Goal: Entertainment & Leisure: Browse casually

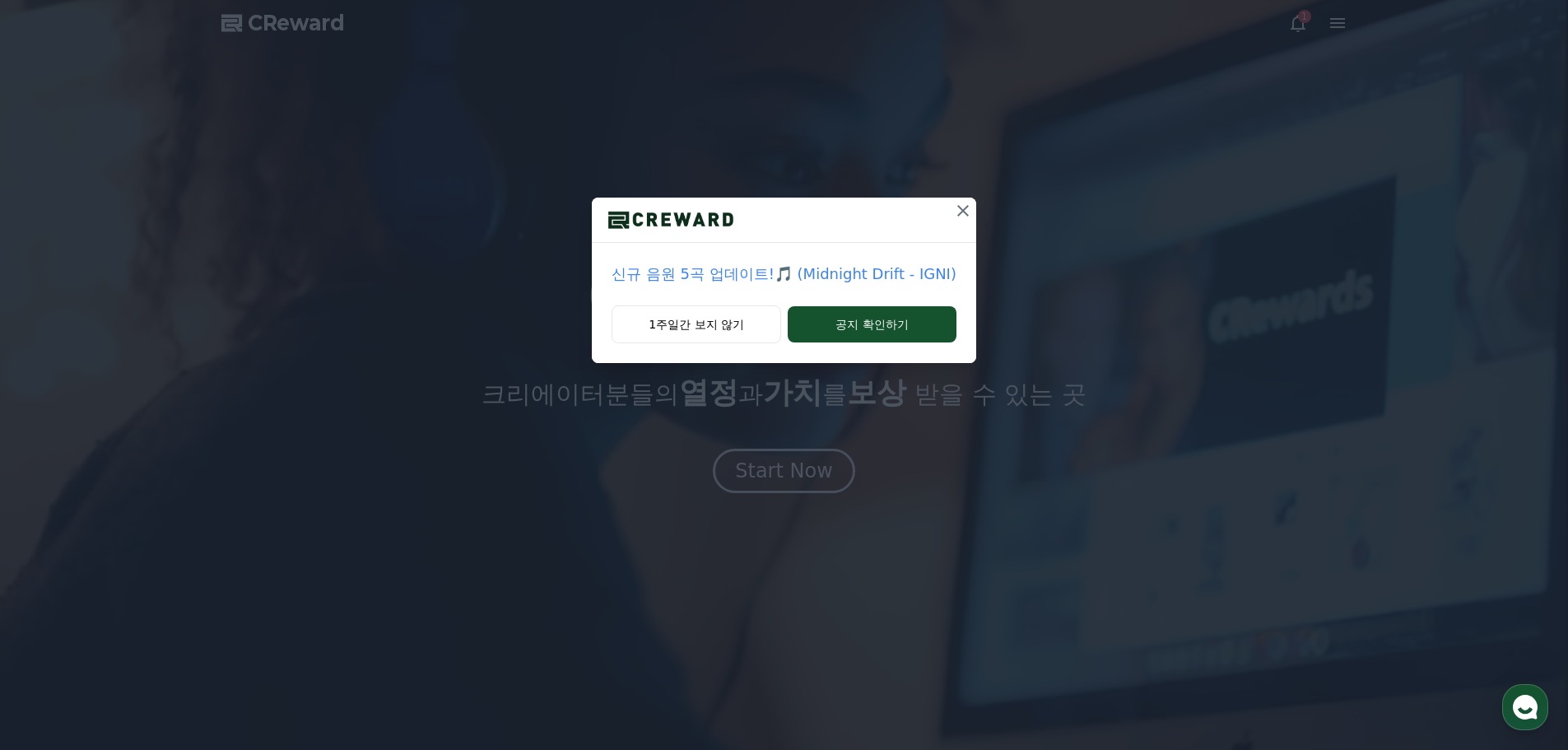
click at [722, 324] on button "1주일간 보지 않기" at bounding box center [697, 324] width 169 height 38
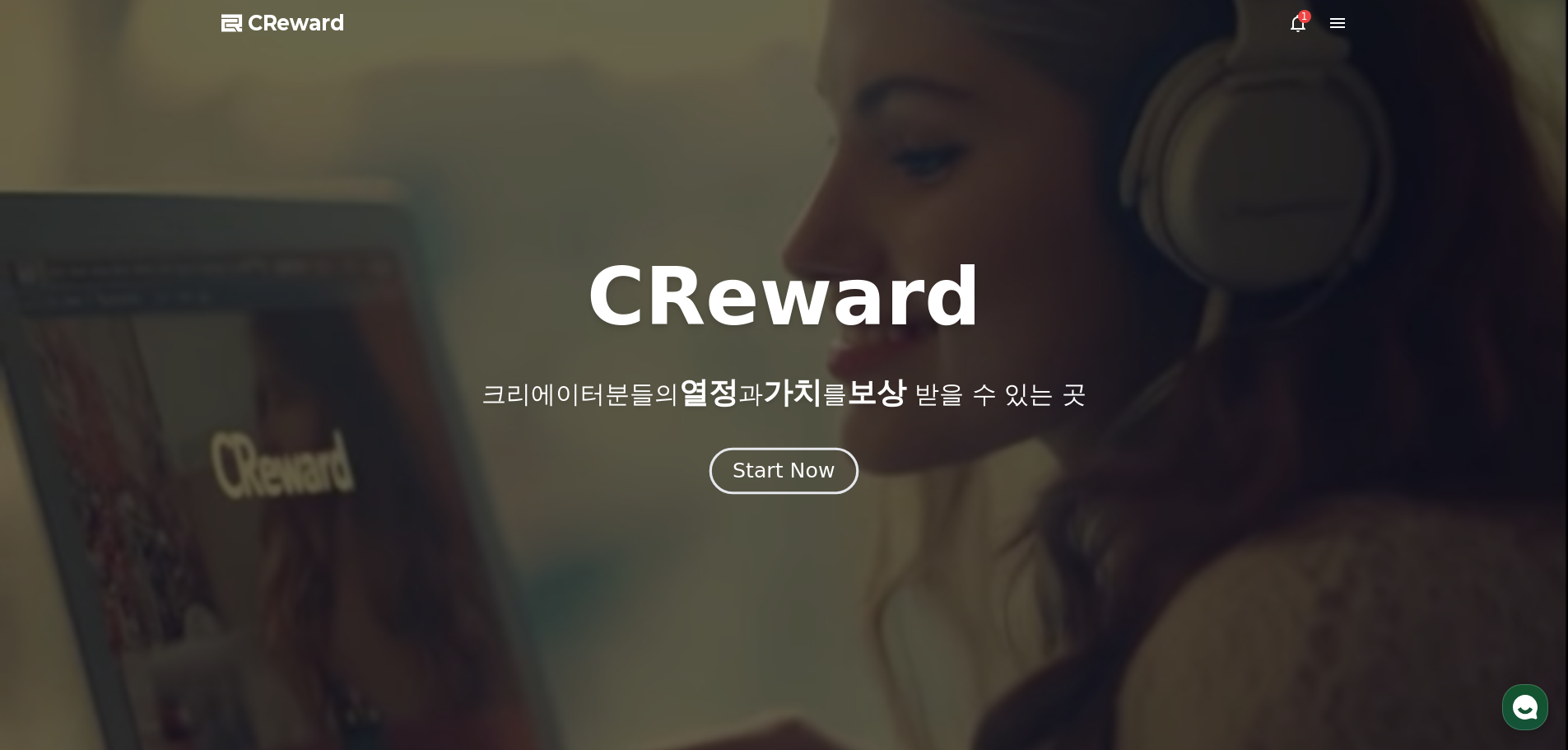
click at [796, 467] on div "Start Now" at bounding box center [784, 471] width 102 height 28
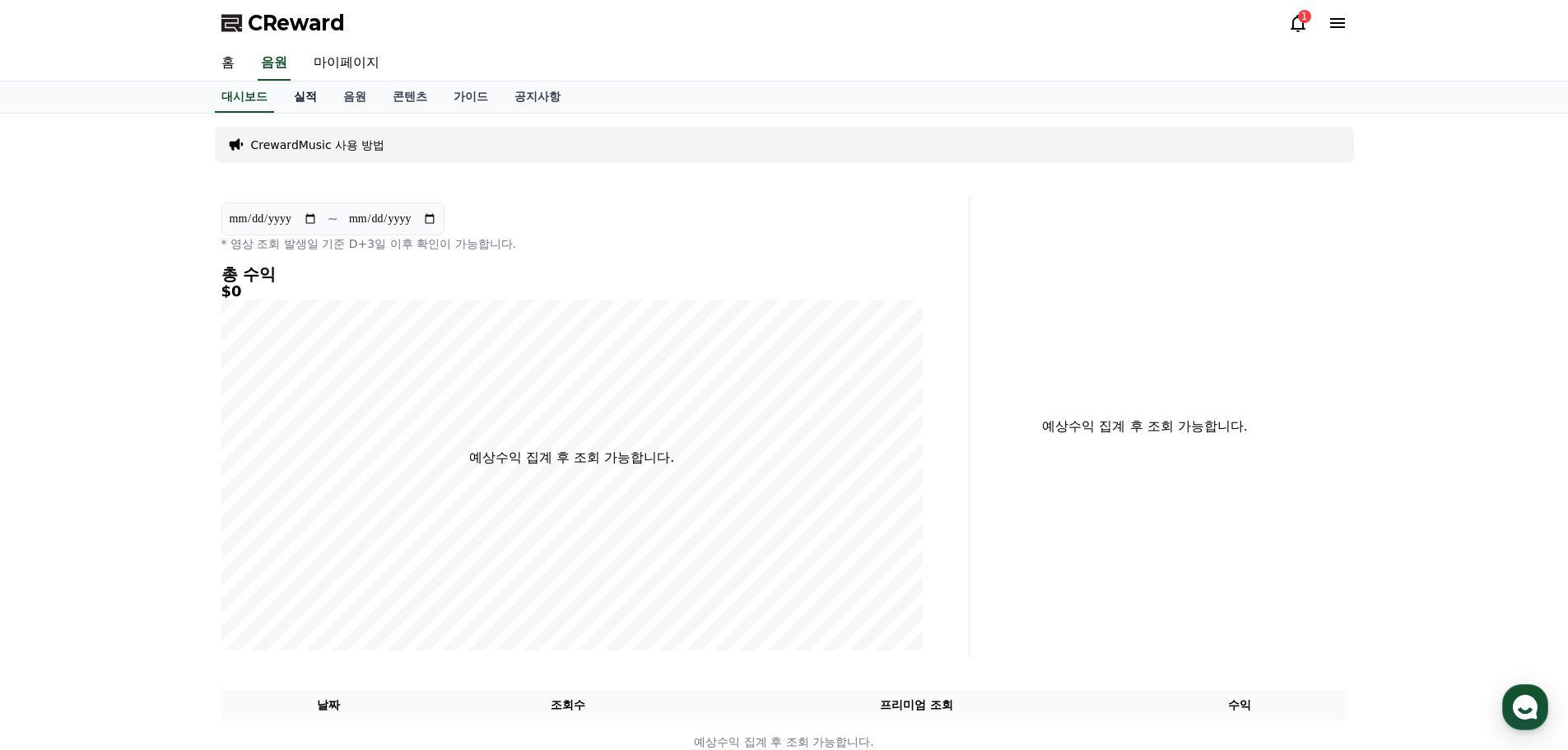
click at [303, 95] on link "실적" at bounding box center [305, 97] width 49 height 31
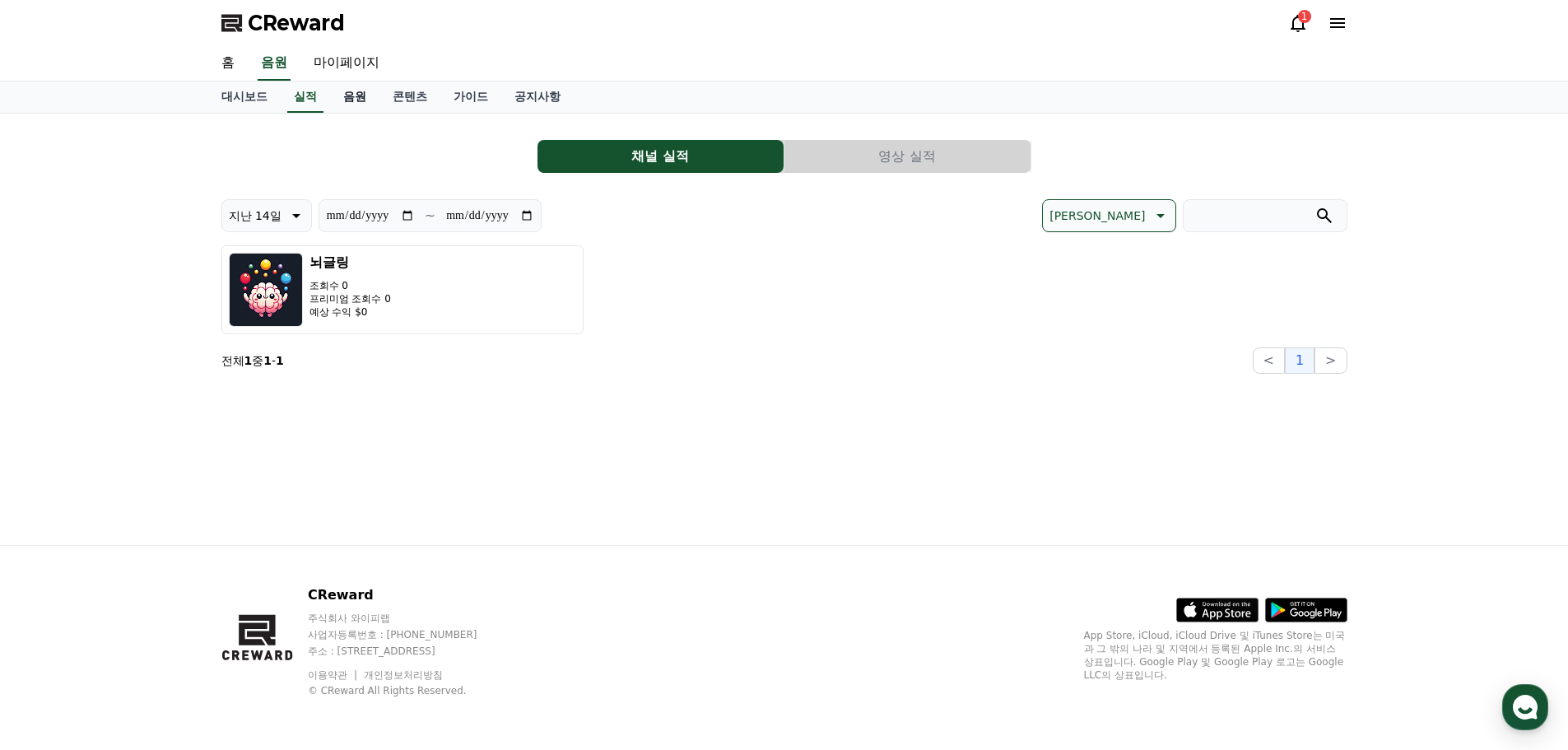
click at [341, 100] on link "음원" at bounding box center [354, 97] width 49 height 31
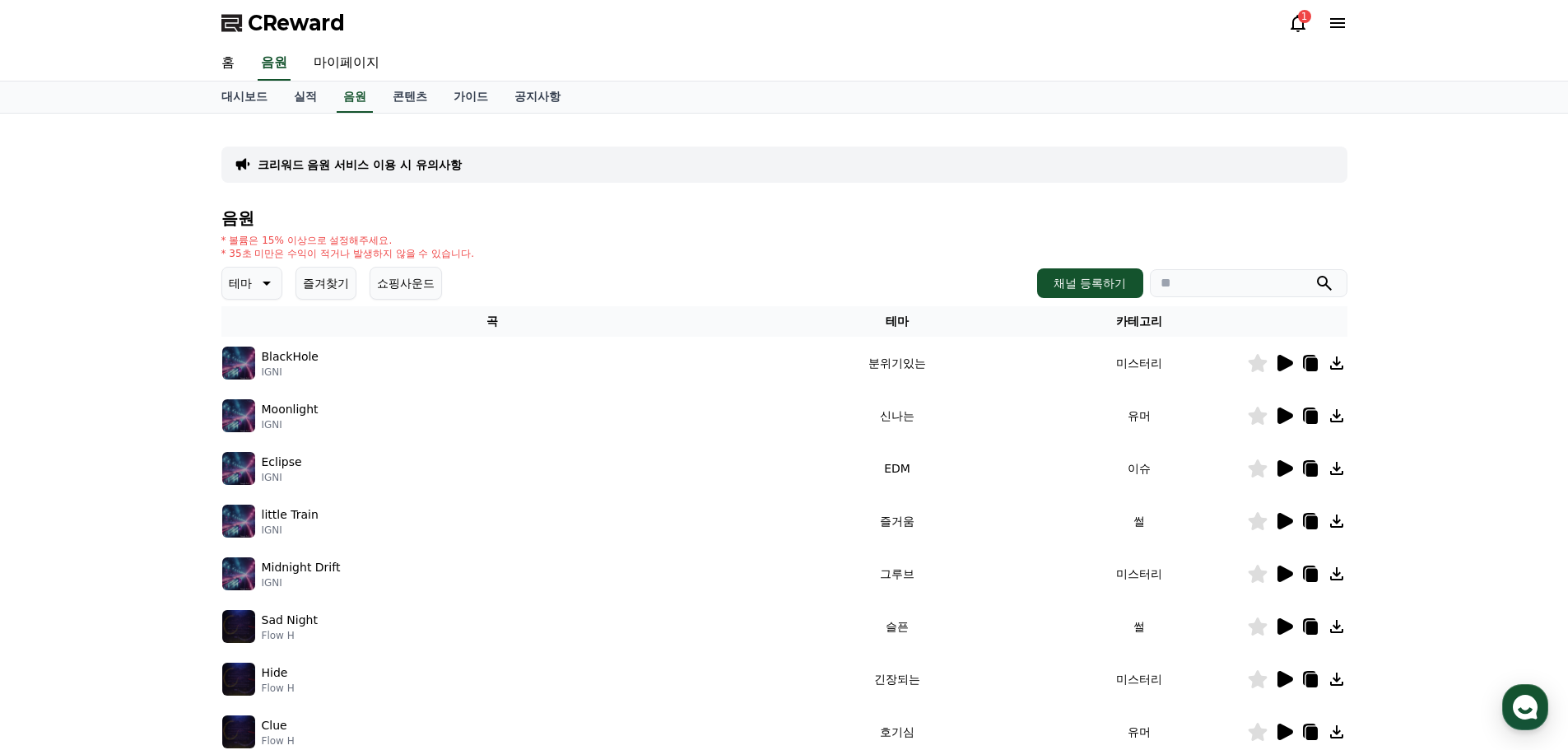
click at [328, 283] on button "즐겨찾기" at bounding box center [326, 283] width 61 height 33
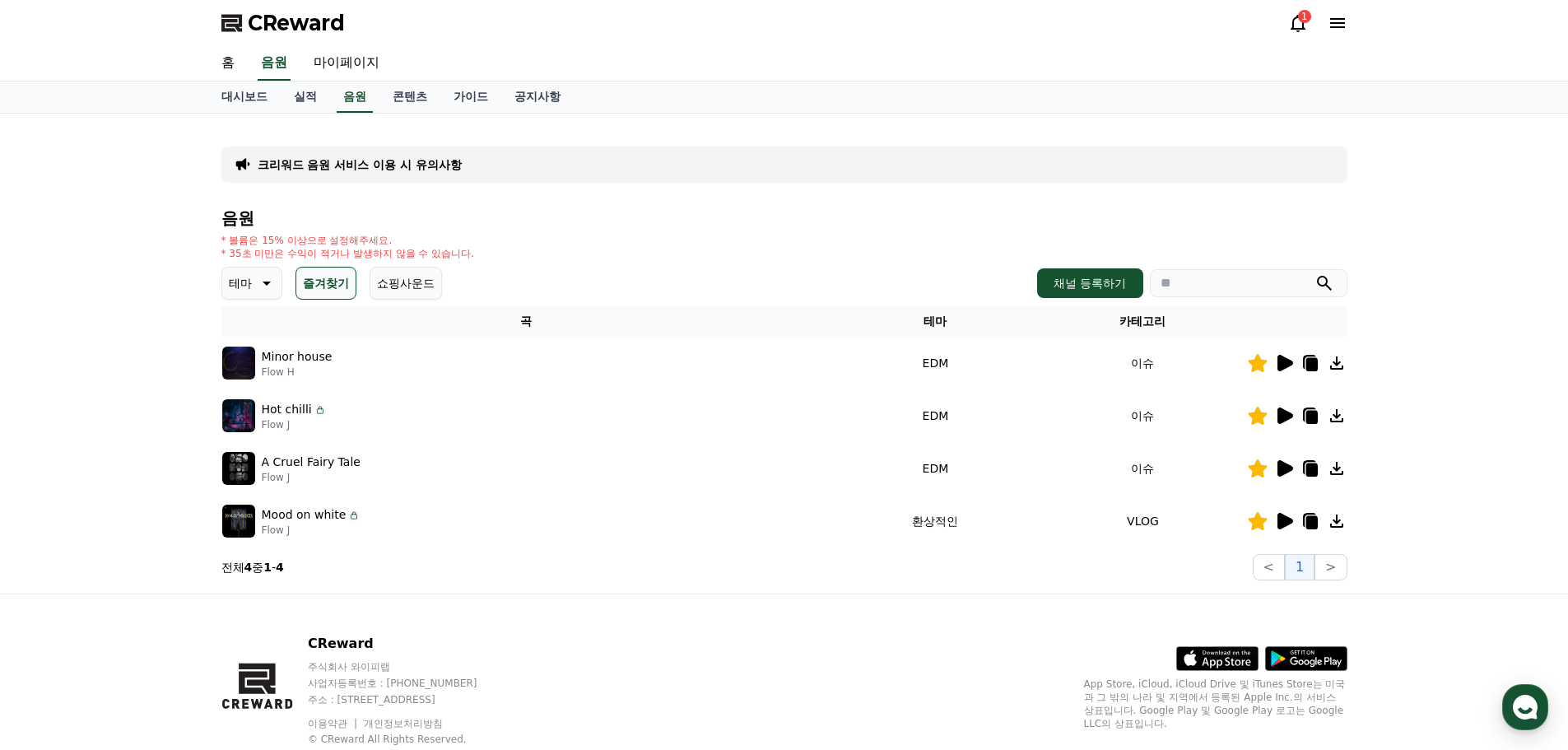
click at [1283, 362] on icon at bounding box center [1285, 363] width 16 height 16
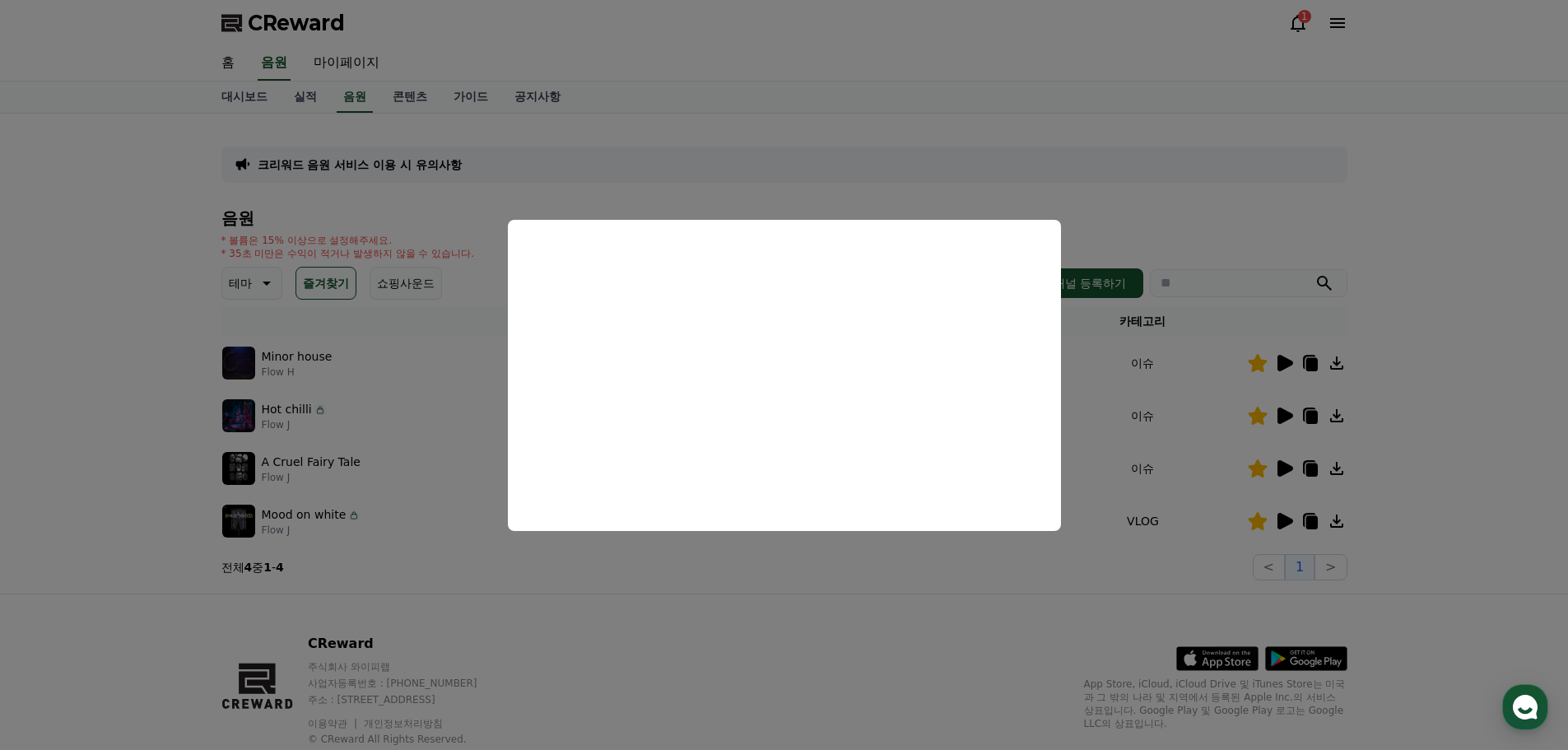
click at [1280, 416] on button "close modal" at bounding box center [784, 375] width 1568 height 750
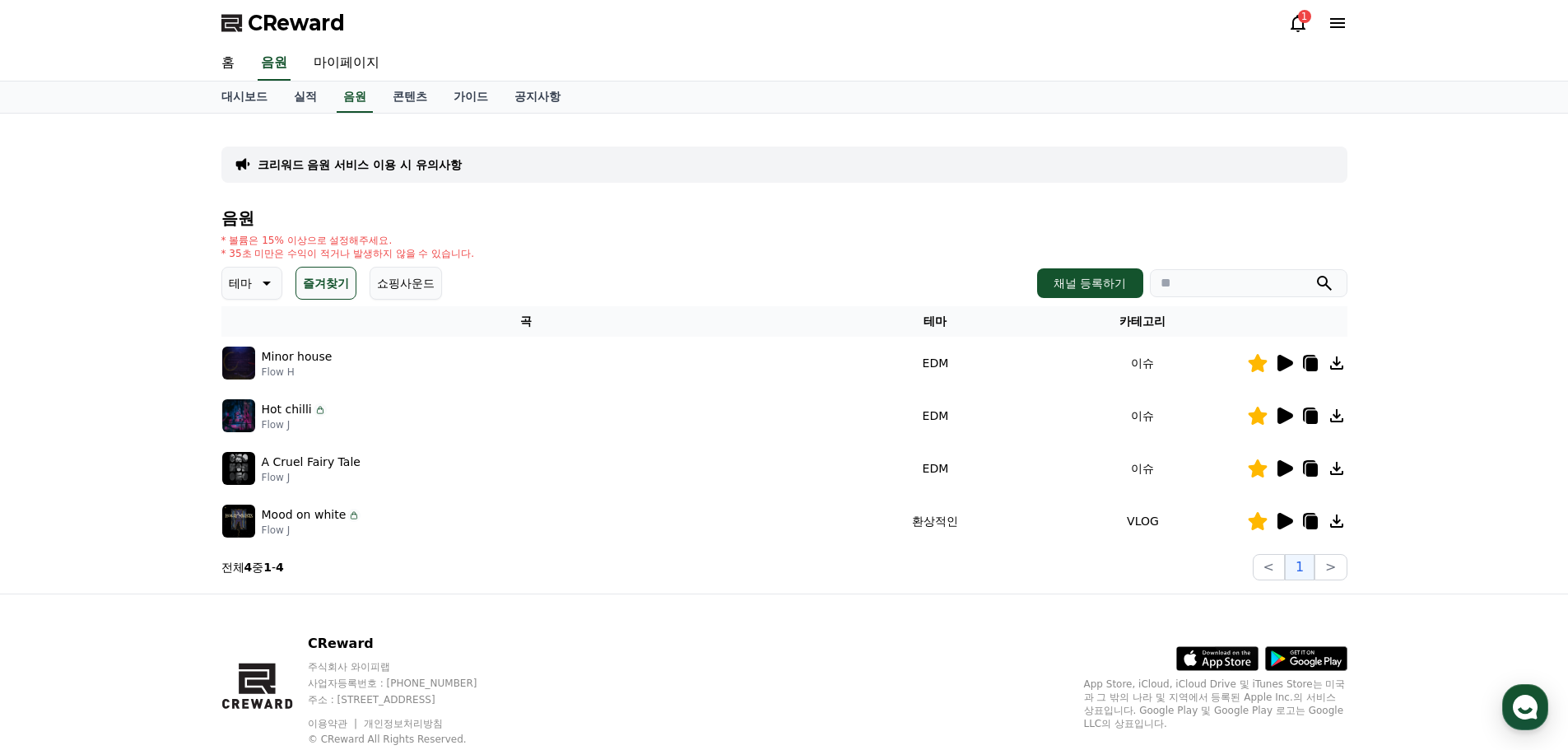
click at [1280, 416] on icon at bounding box center [1285, 415] width 16 height 16
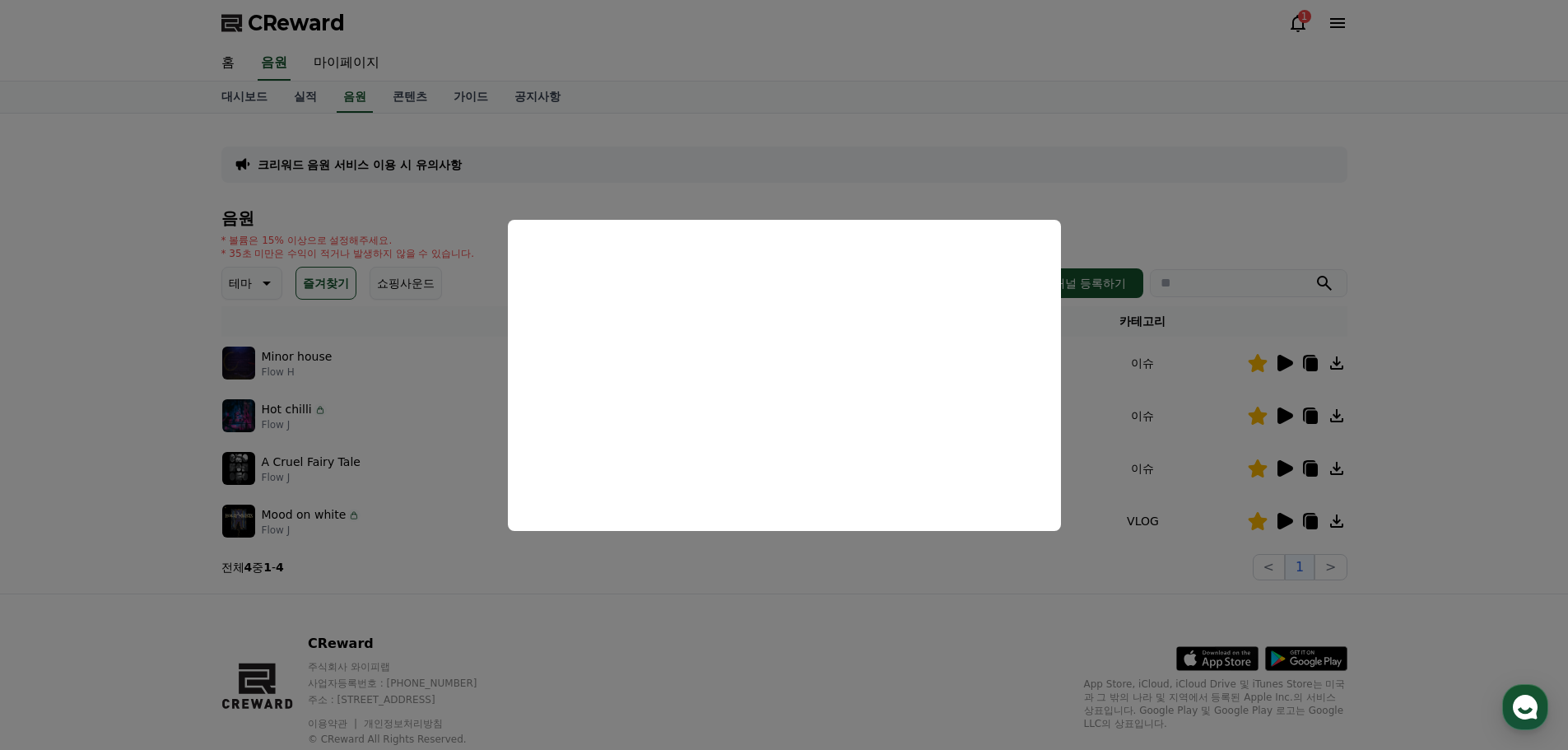
click at [1208, 478] on button "close modal" at bounding box center [784, 375] width 1568 height 750
click at [1292, 467] on icon at bounding box center [1285, 467] width 16 height 16
click at [1287, 518] on button "close modal" at bounding box center [784, 375] width 1568 height 750
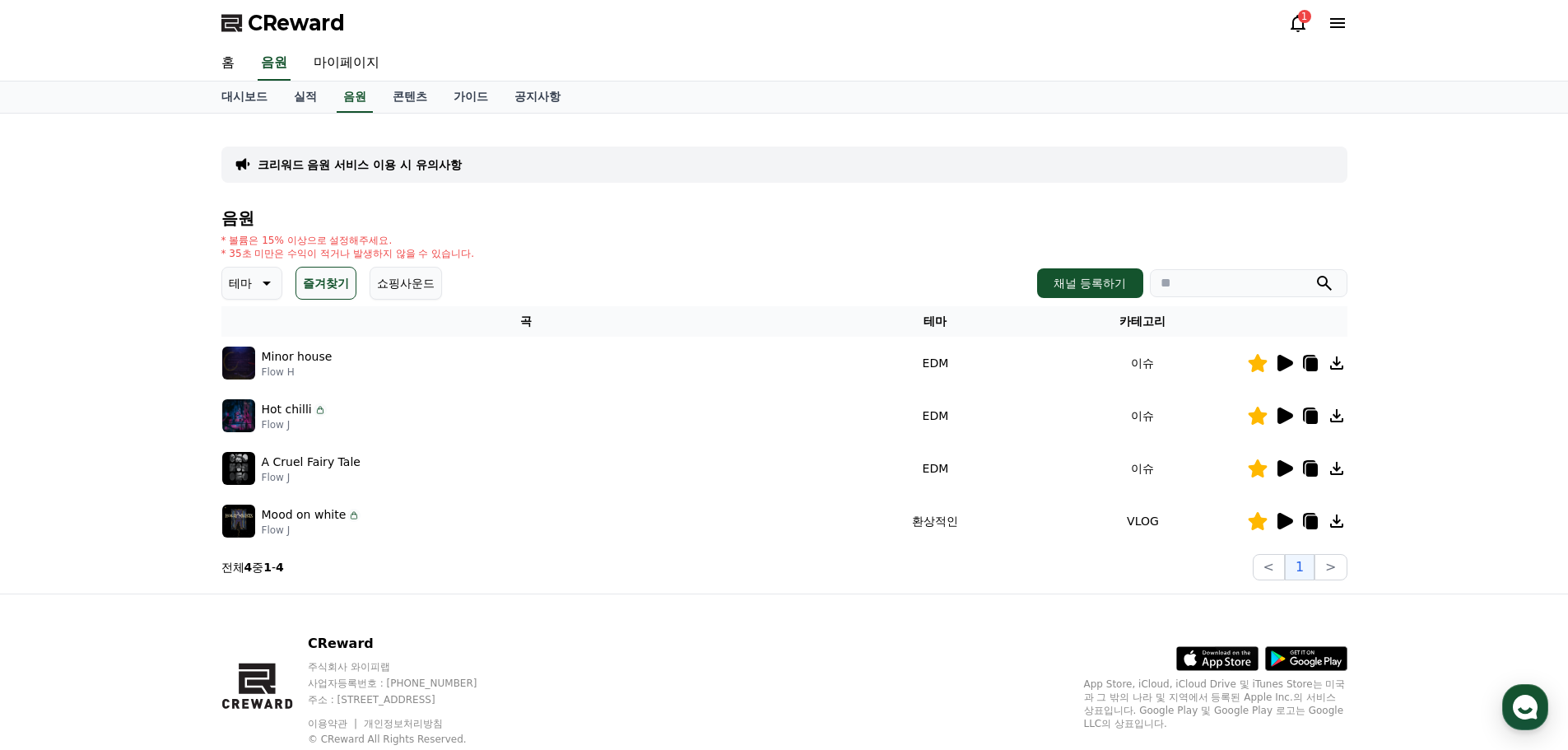
click at [1287, 518] on icon at bounding box center [1285, 520] width 16 height 16
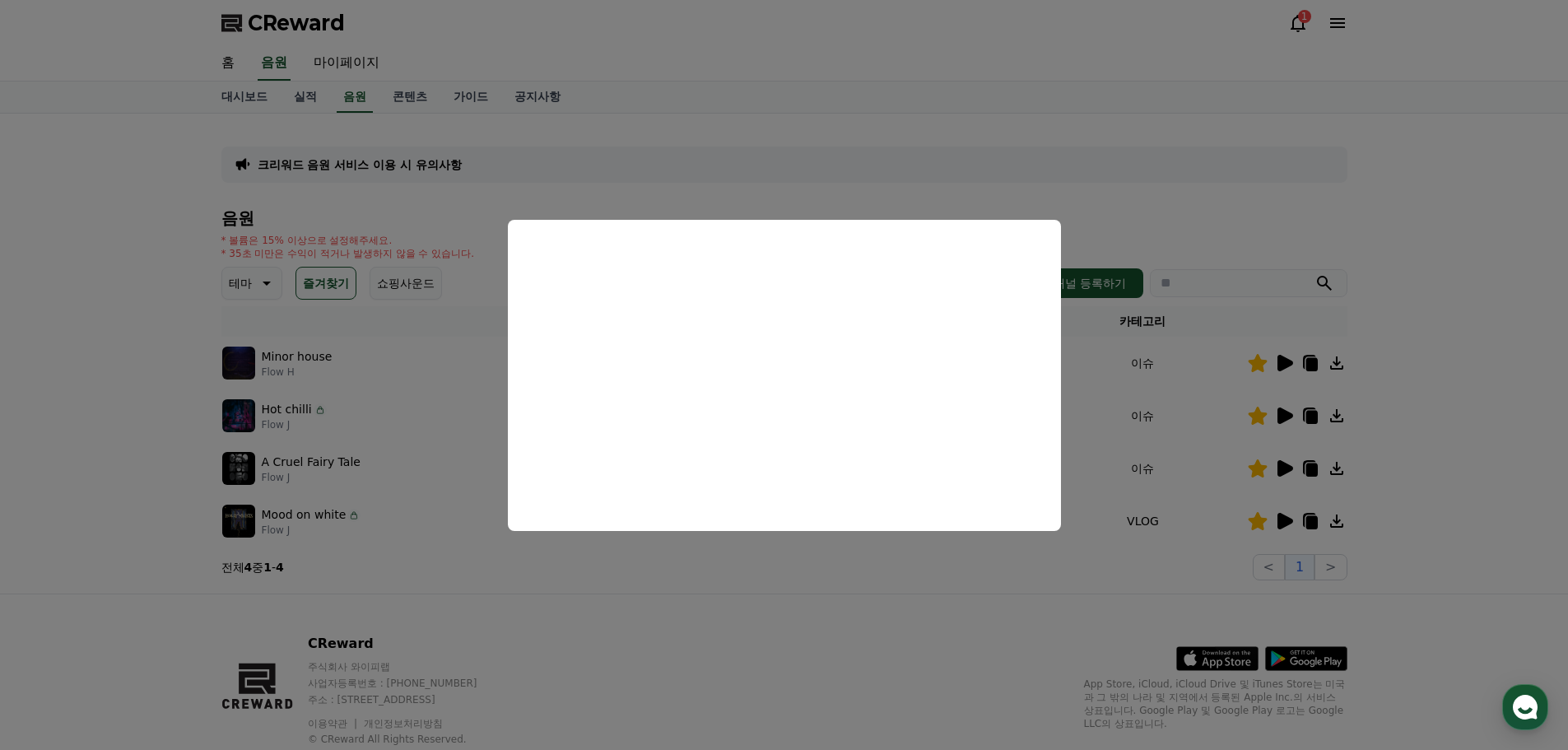
click at [1286, 360] on button "close modal" at bounding box center [784, 375] width 1568 height 750
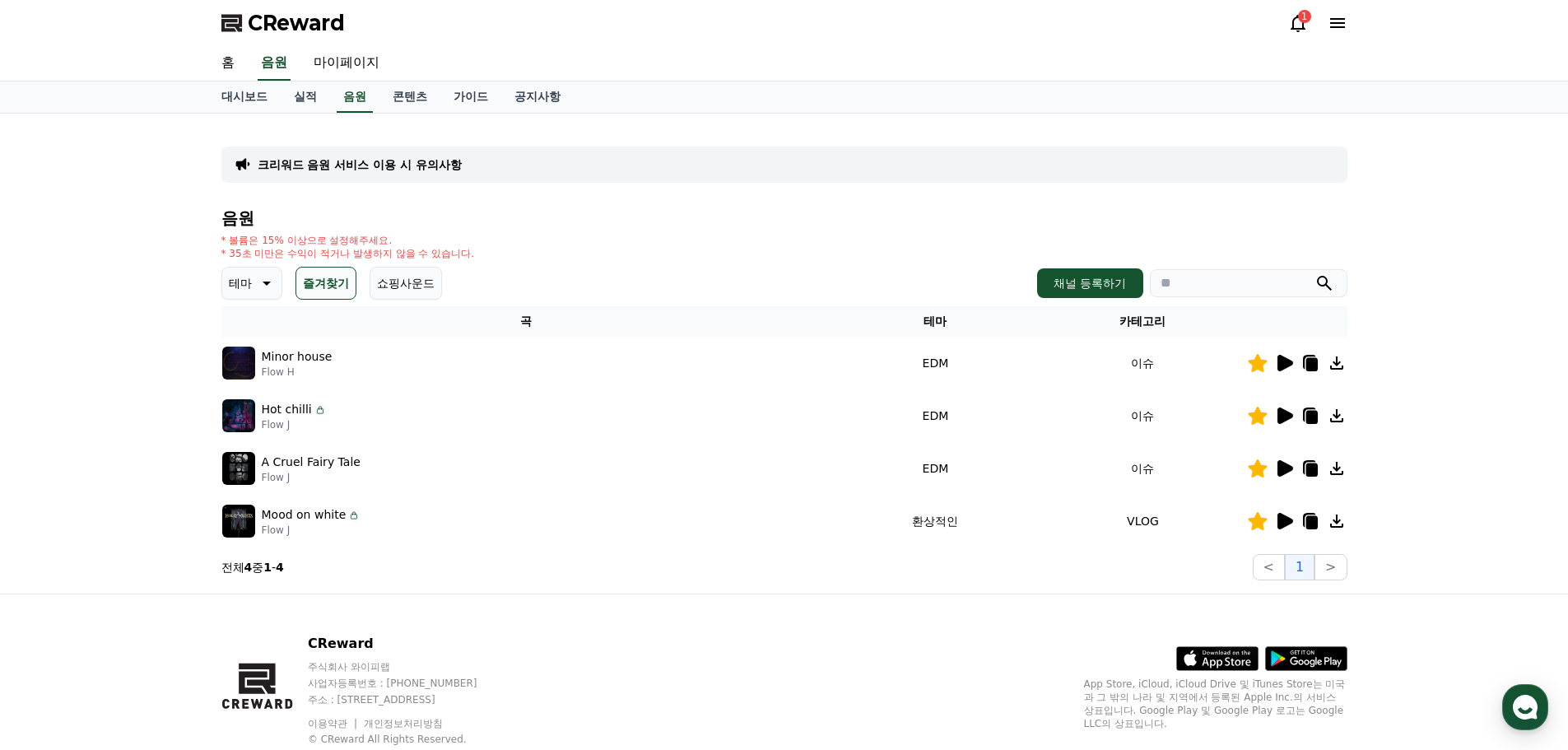
click at [1286, 360] on icon at bounding box center [1285, 363] width 16 height 16
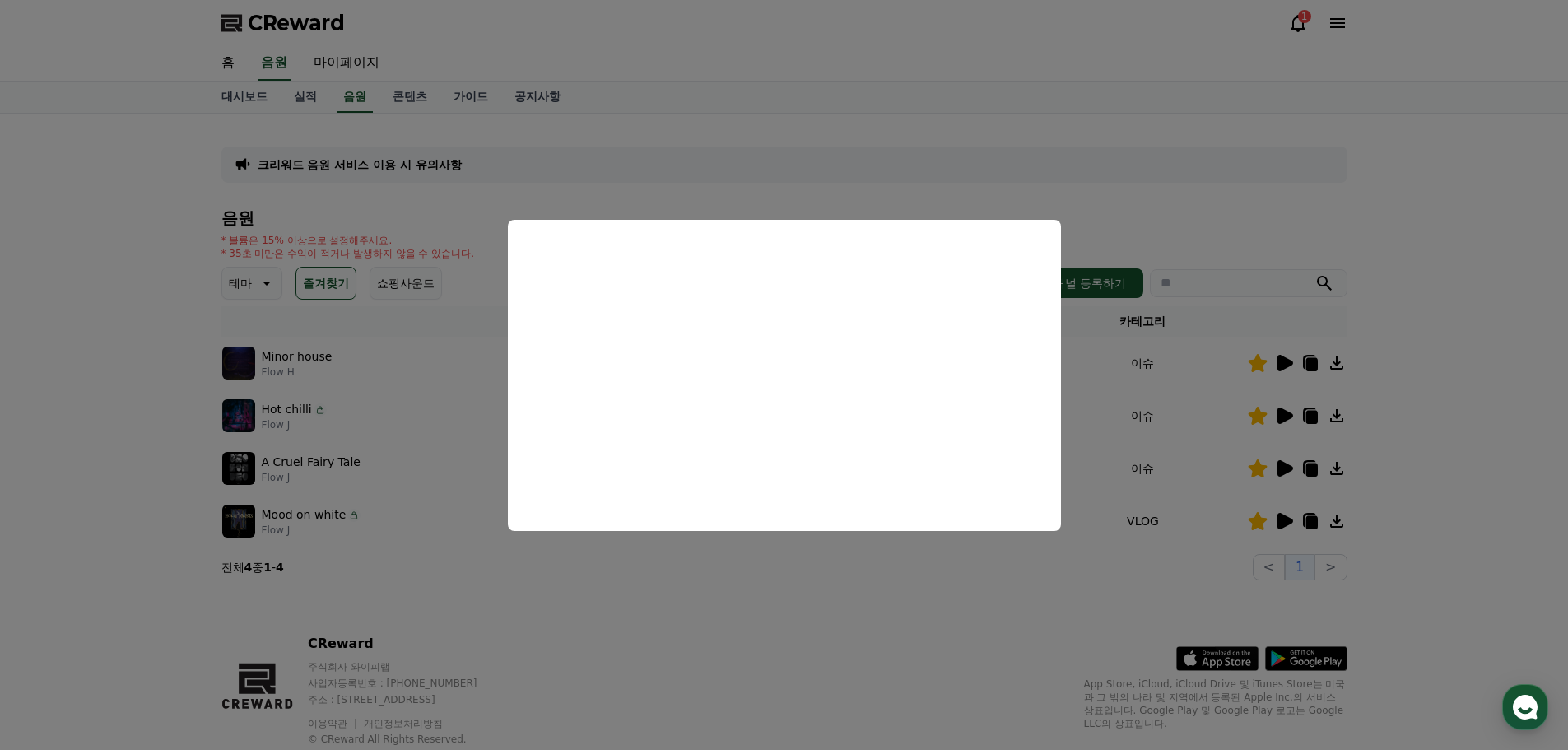
click at [232, 58] on button "close modal" at bounding box center [784, 375] width 1568 height 750
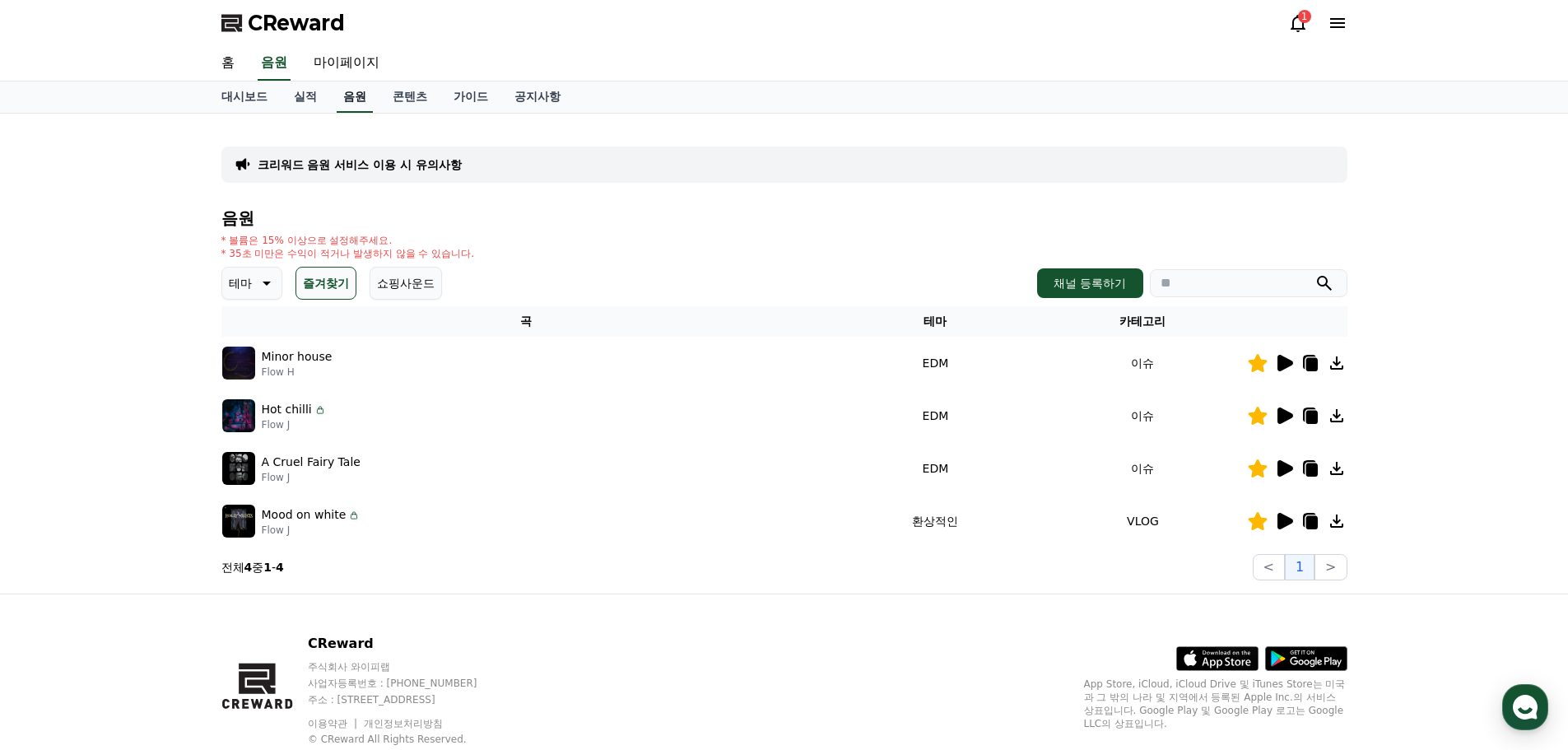
click at [346, 96] on link "음원" at bounding box center [355, 97] width 36 height 31
click at [268, 286] on icon at bounding box center [265, 283] width 20 height 20
click at [252, 335] on button "전체" at bounding box center [242, 327] width 36 height 36
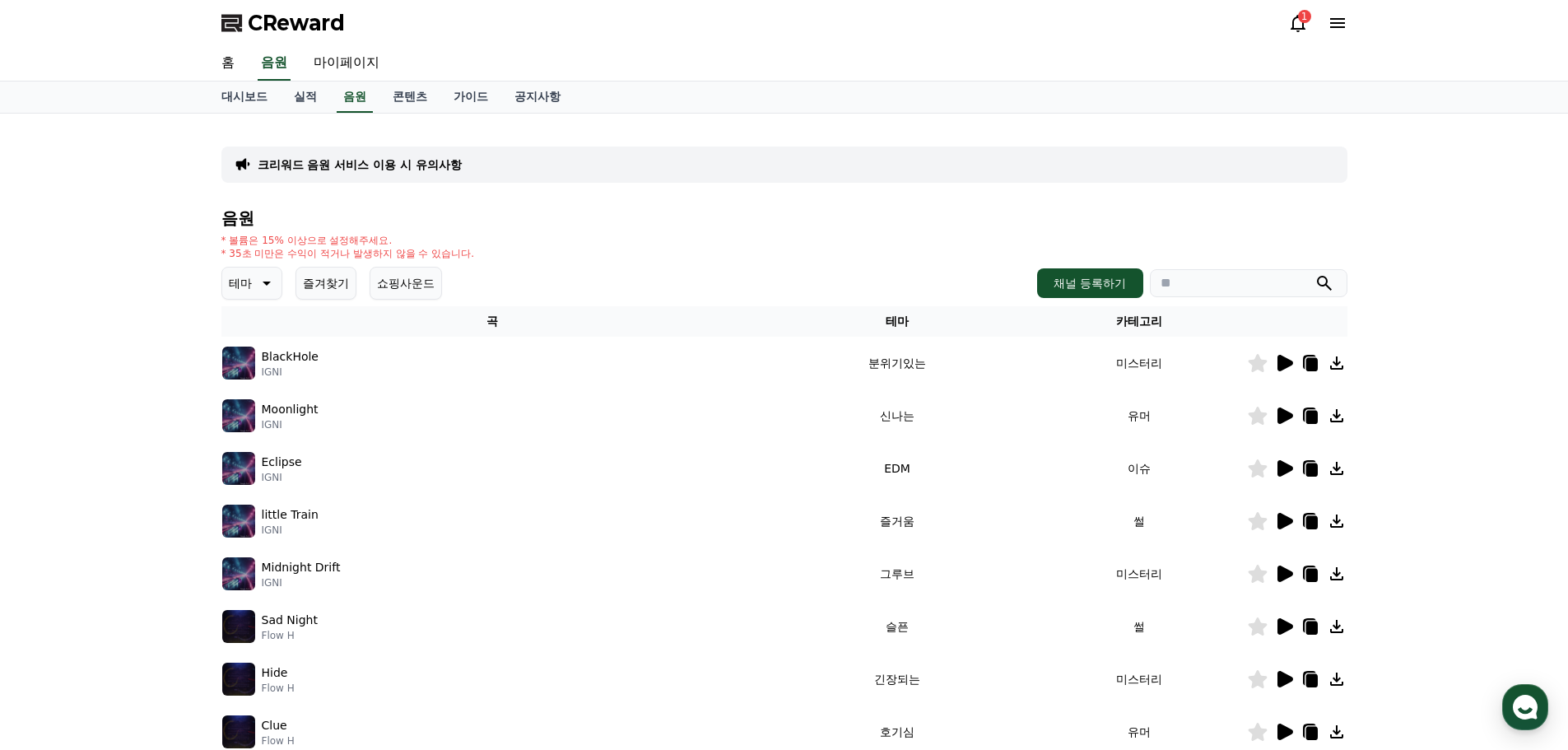
click at [1286, 362] on icon at bounding box center [1285, 363] width 16 height 16
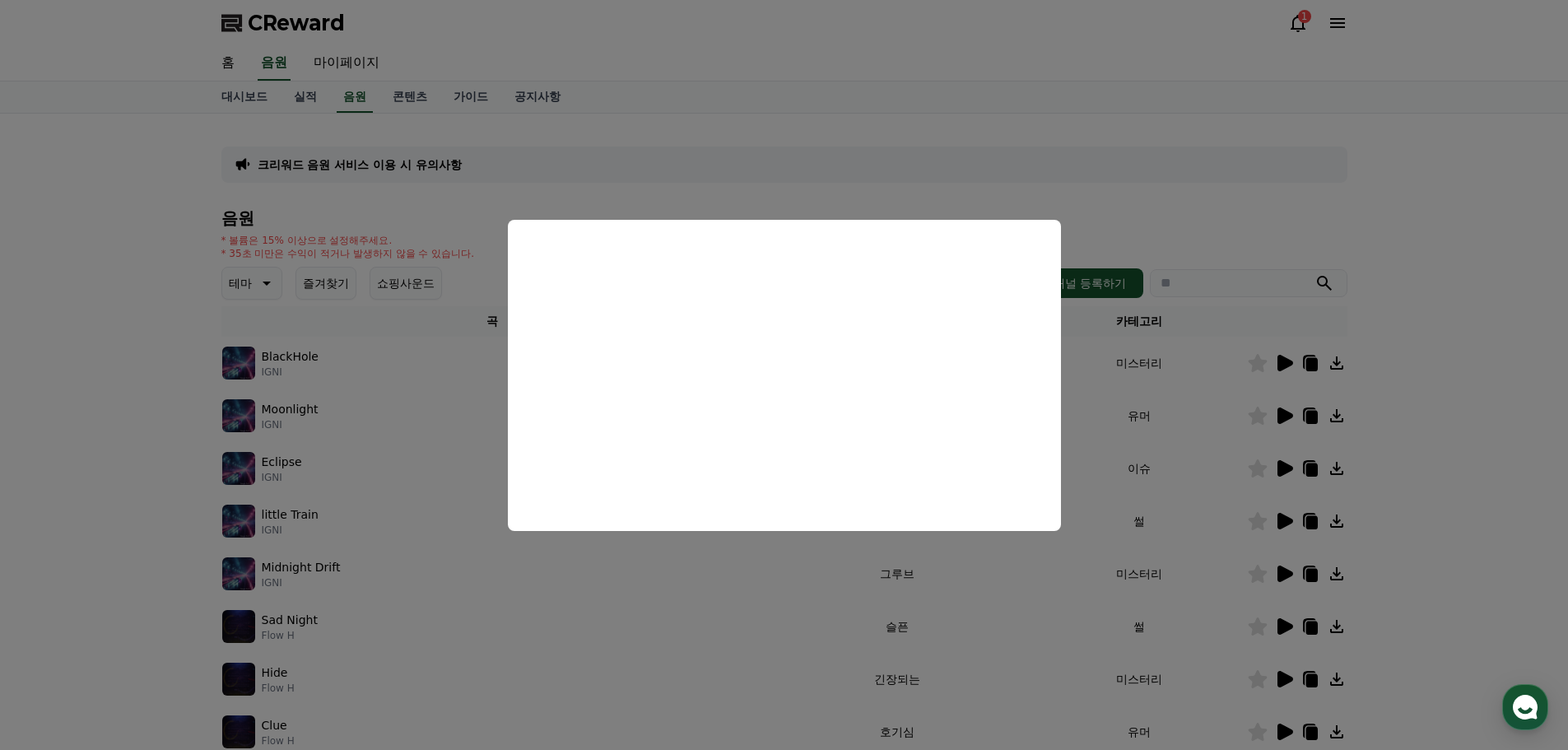
click at [1285, 564] on button "close modal" at bounding box center [784, 375] width 1568 height 750
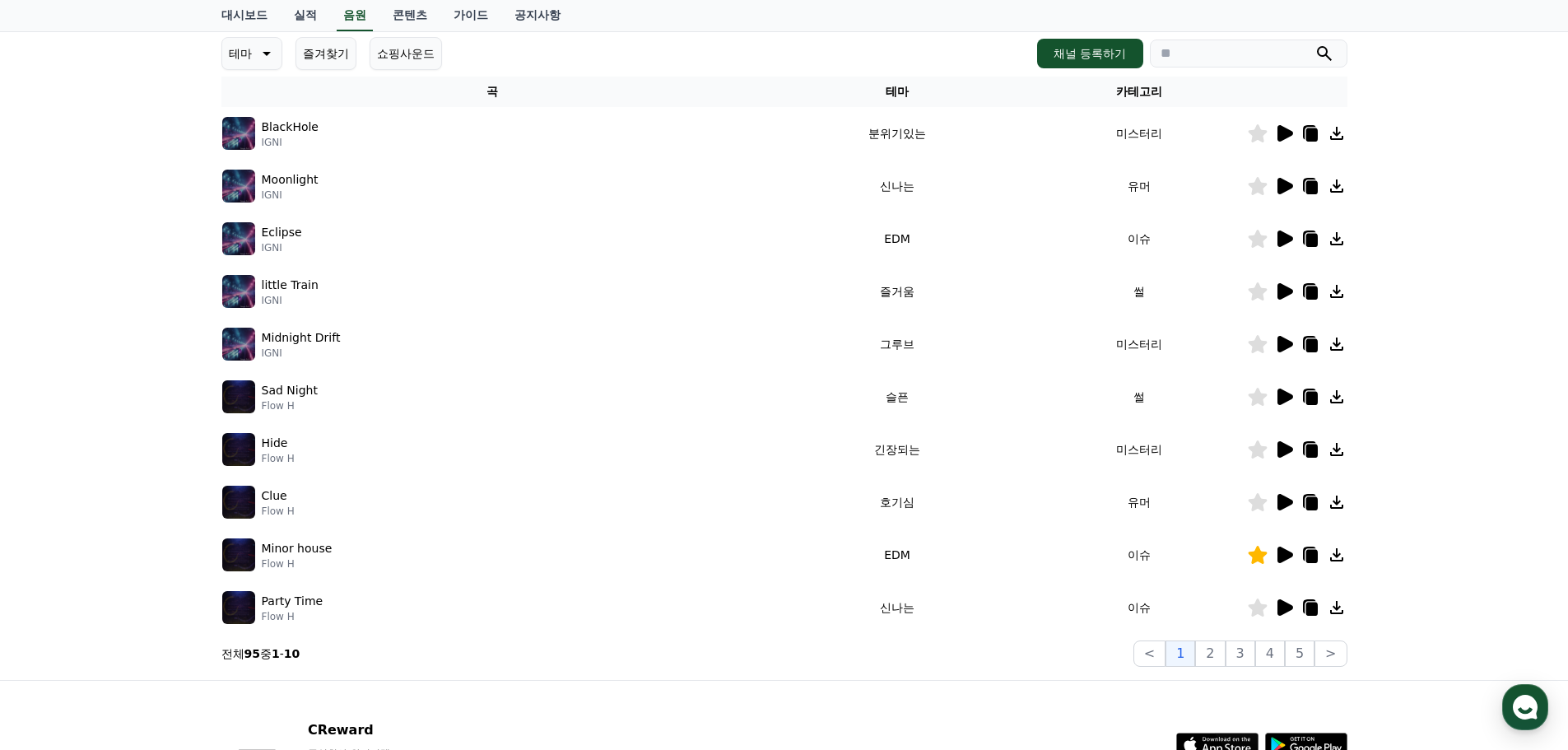
scroll to position [247, 0]
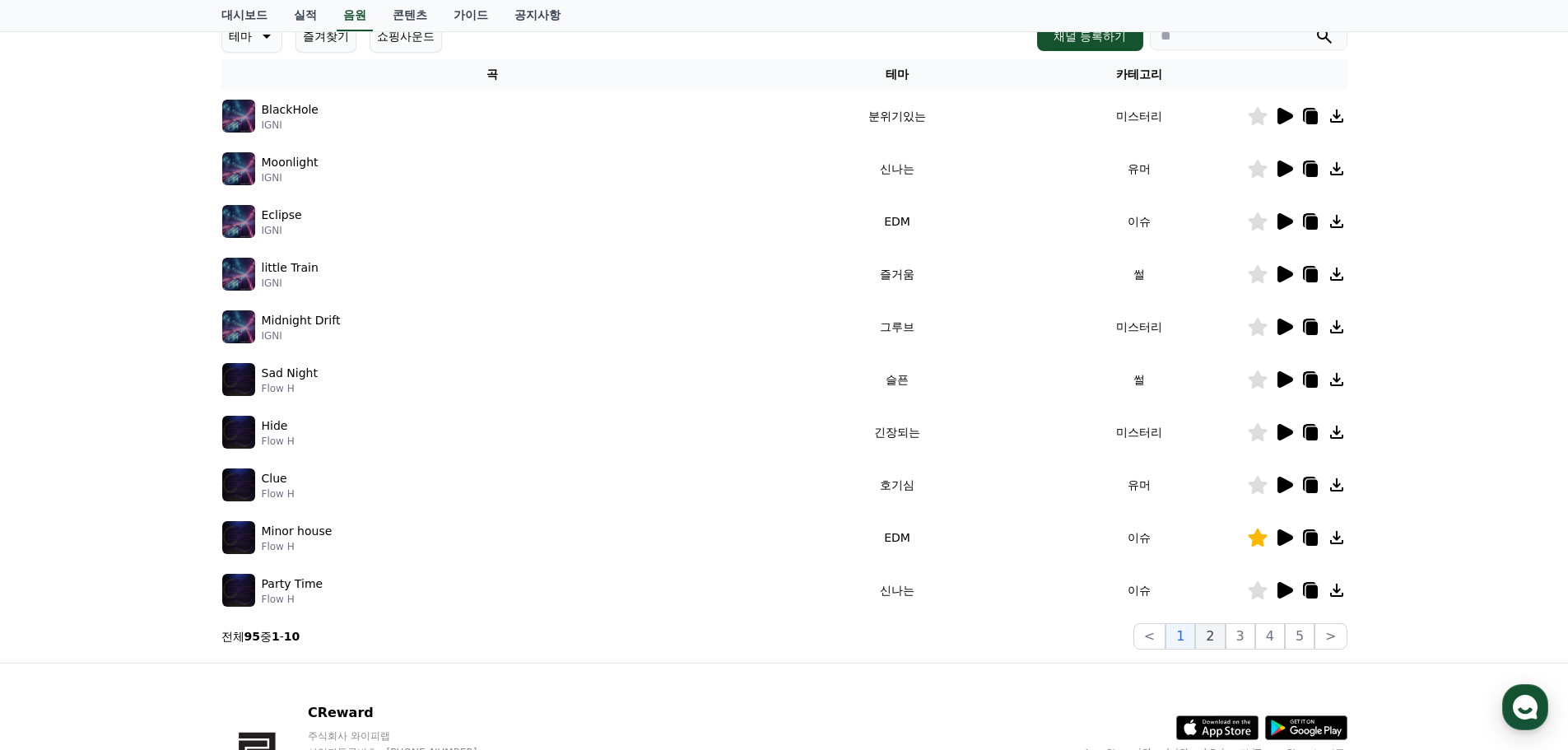
click at [1218, 629] on button "2" at bounding box center [1210, 636] width 29 height 26
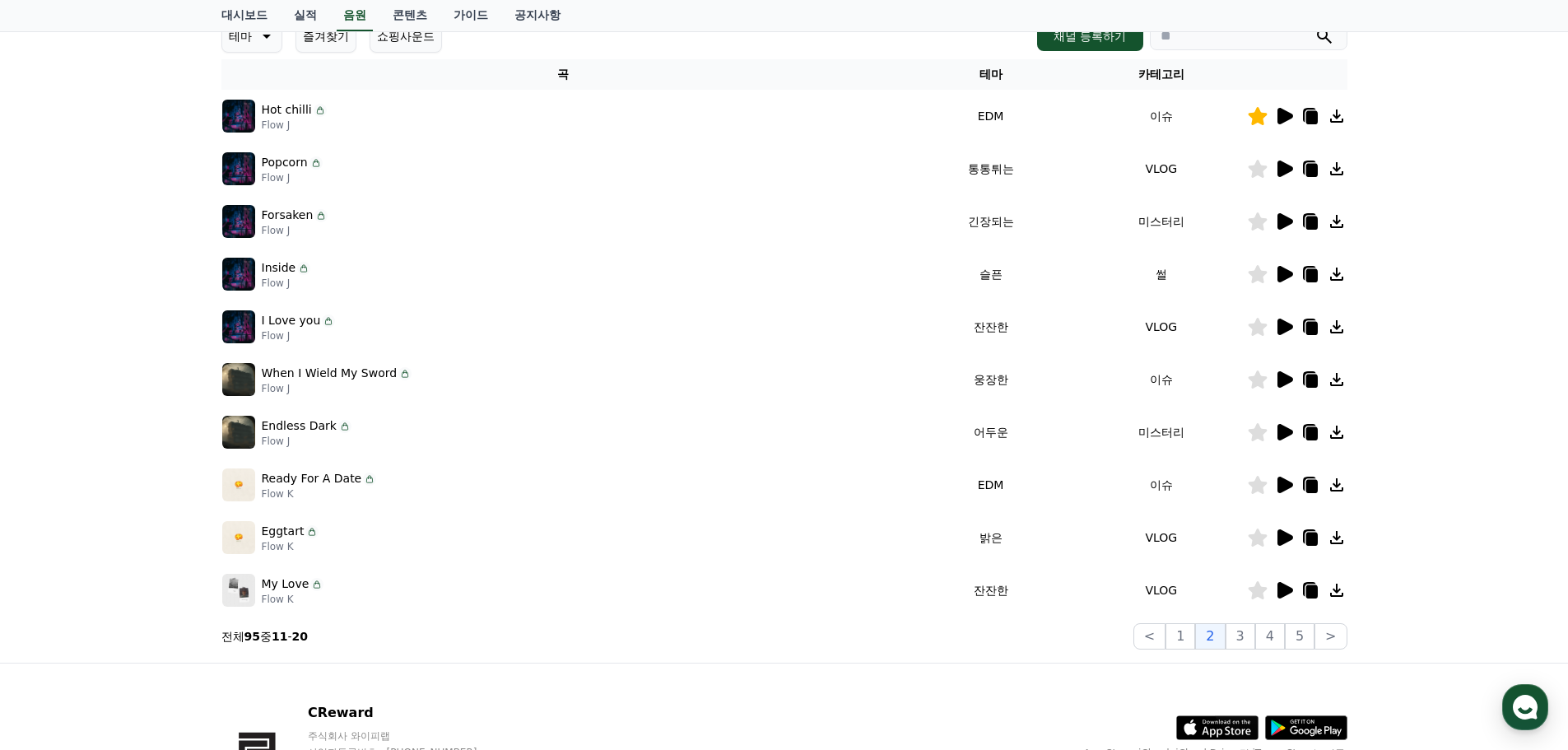
click at [1280, 429] on icon at bounding box center [1285, 432] width 16 height 16
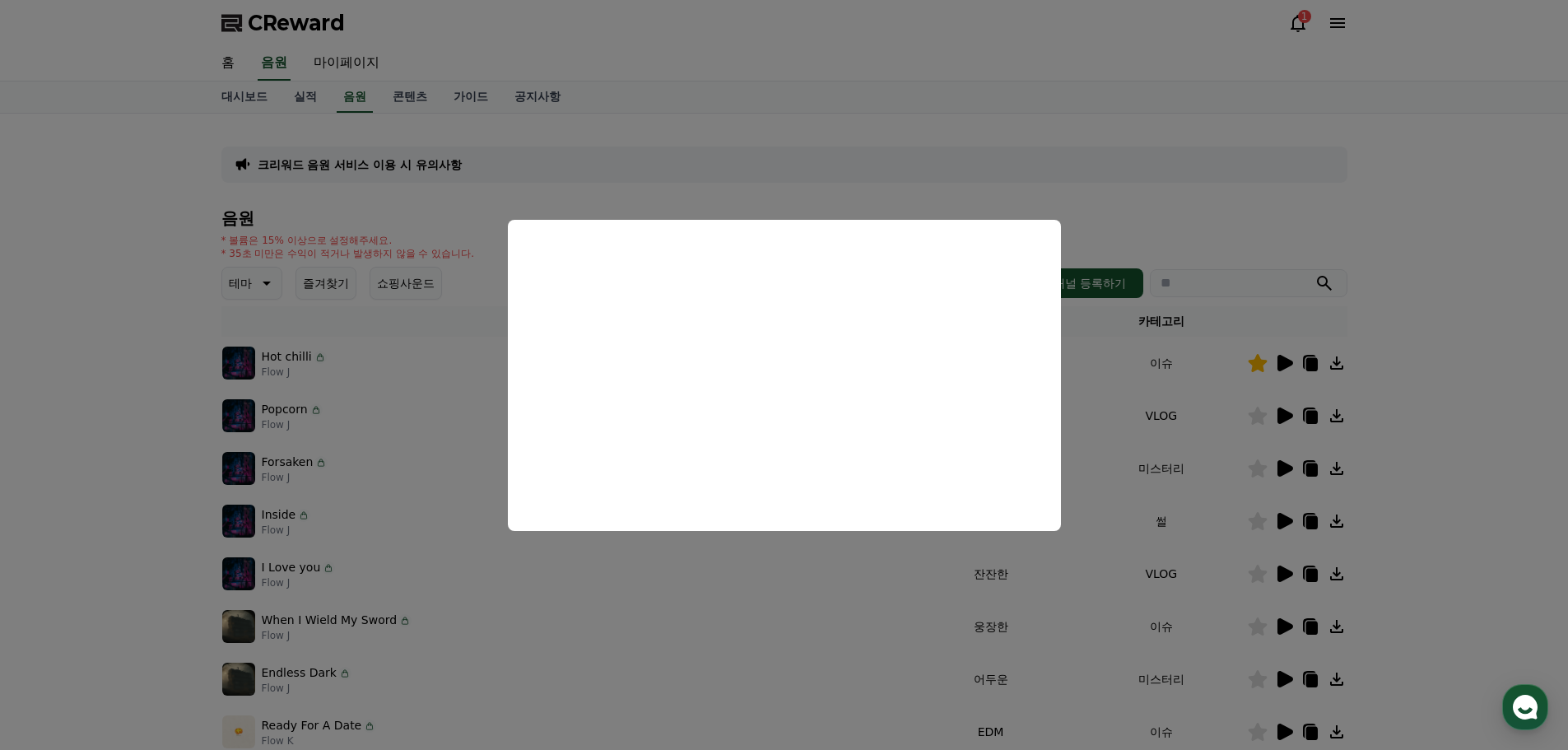
click at [909, 153] on button "close modal" at bounding box center [784, 375] width 1568 height 750
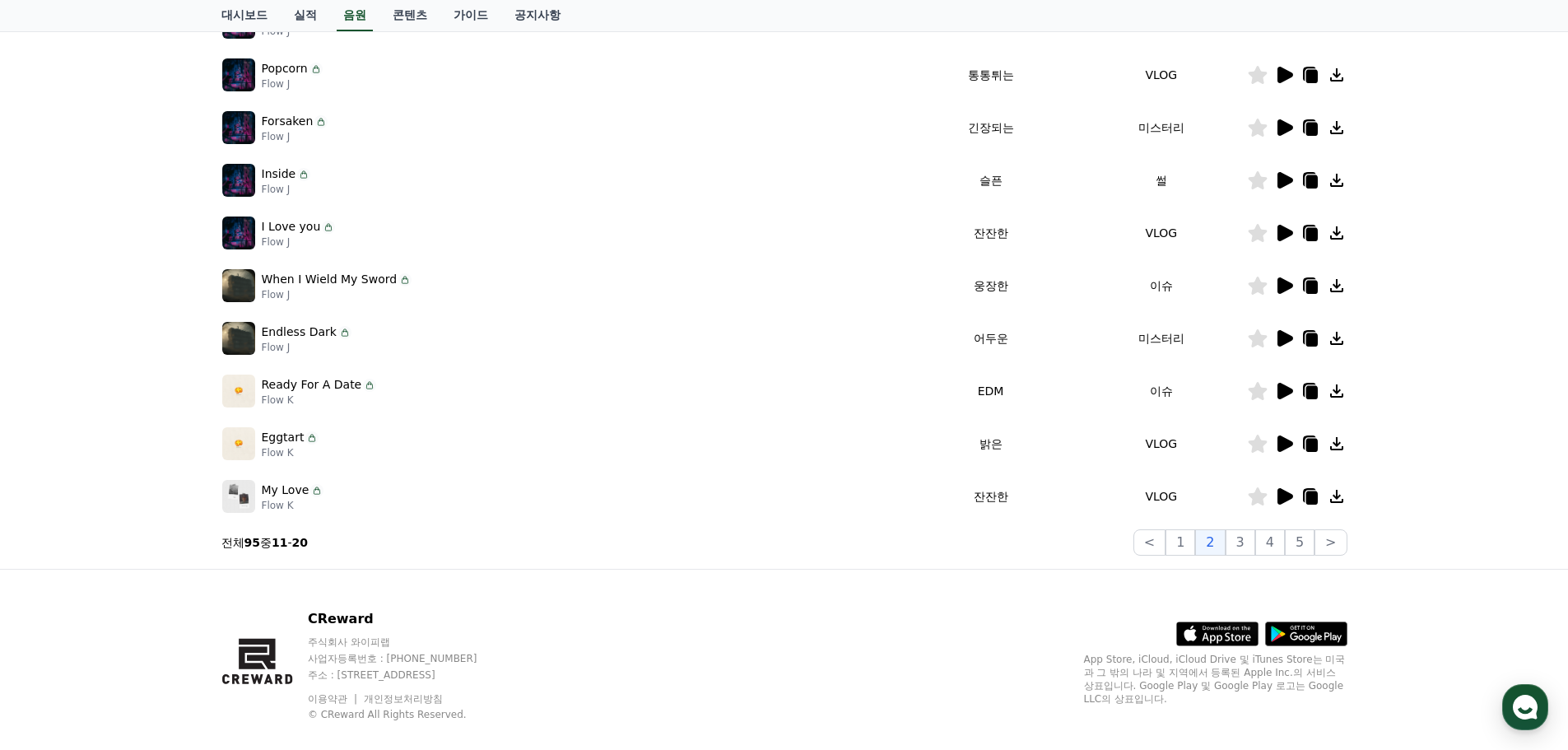
scroll to position [365, 0]
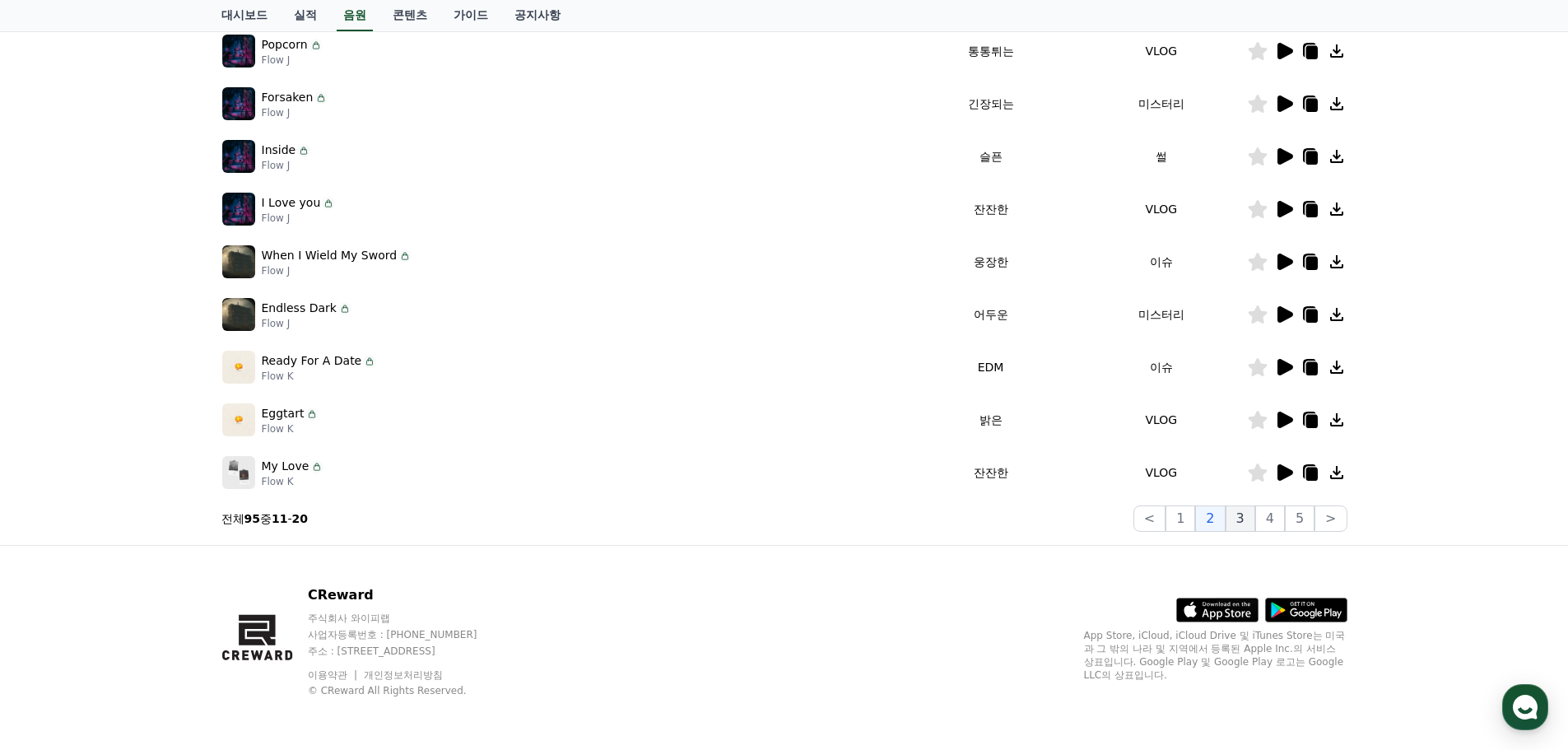
click at [1236, 518] on button "3" at bounding box center [1240, 518] width 29 height 26
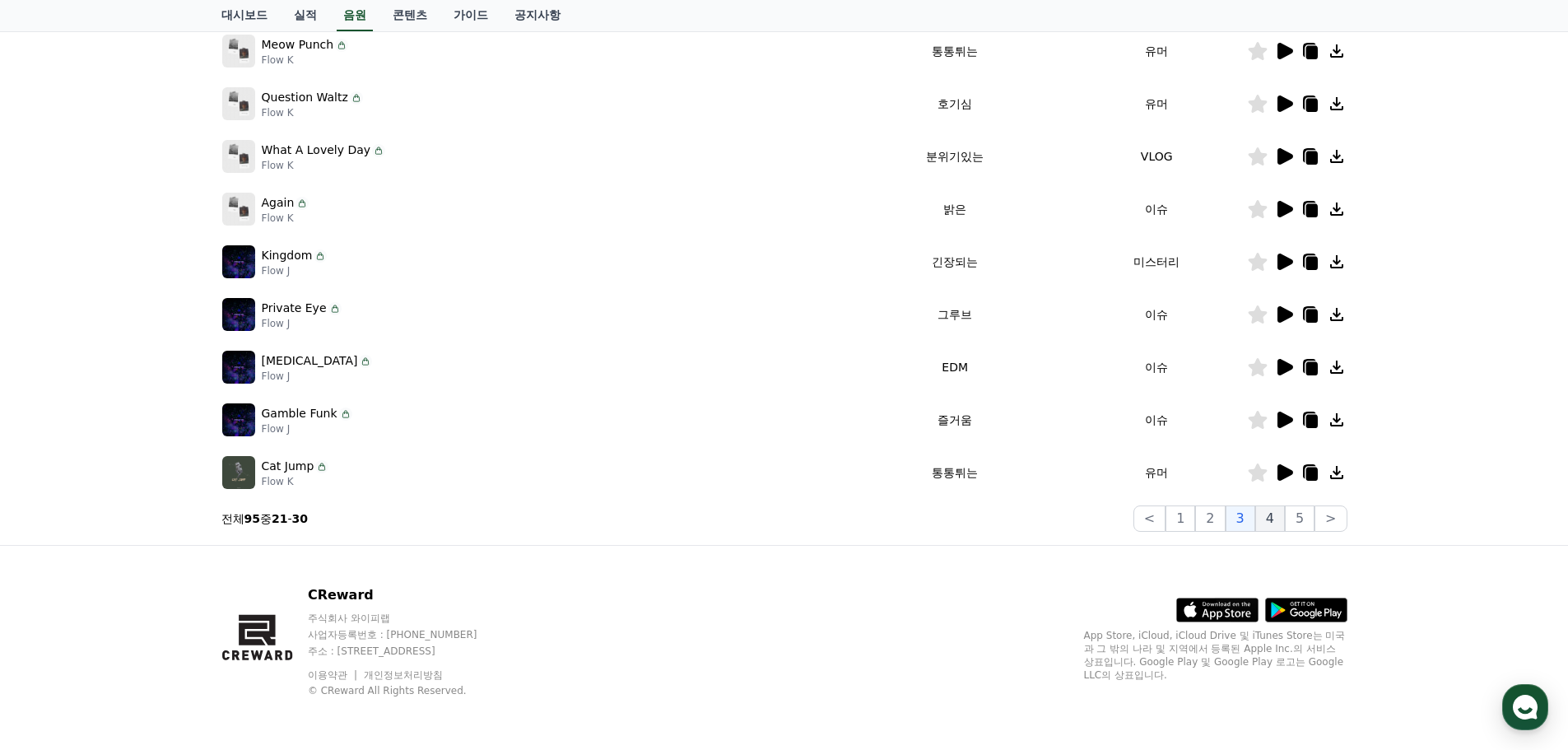
click at [1283, 519] on button "4" at bounding box center [1271, 518] width 29 height 26
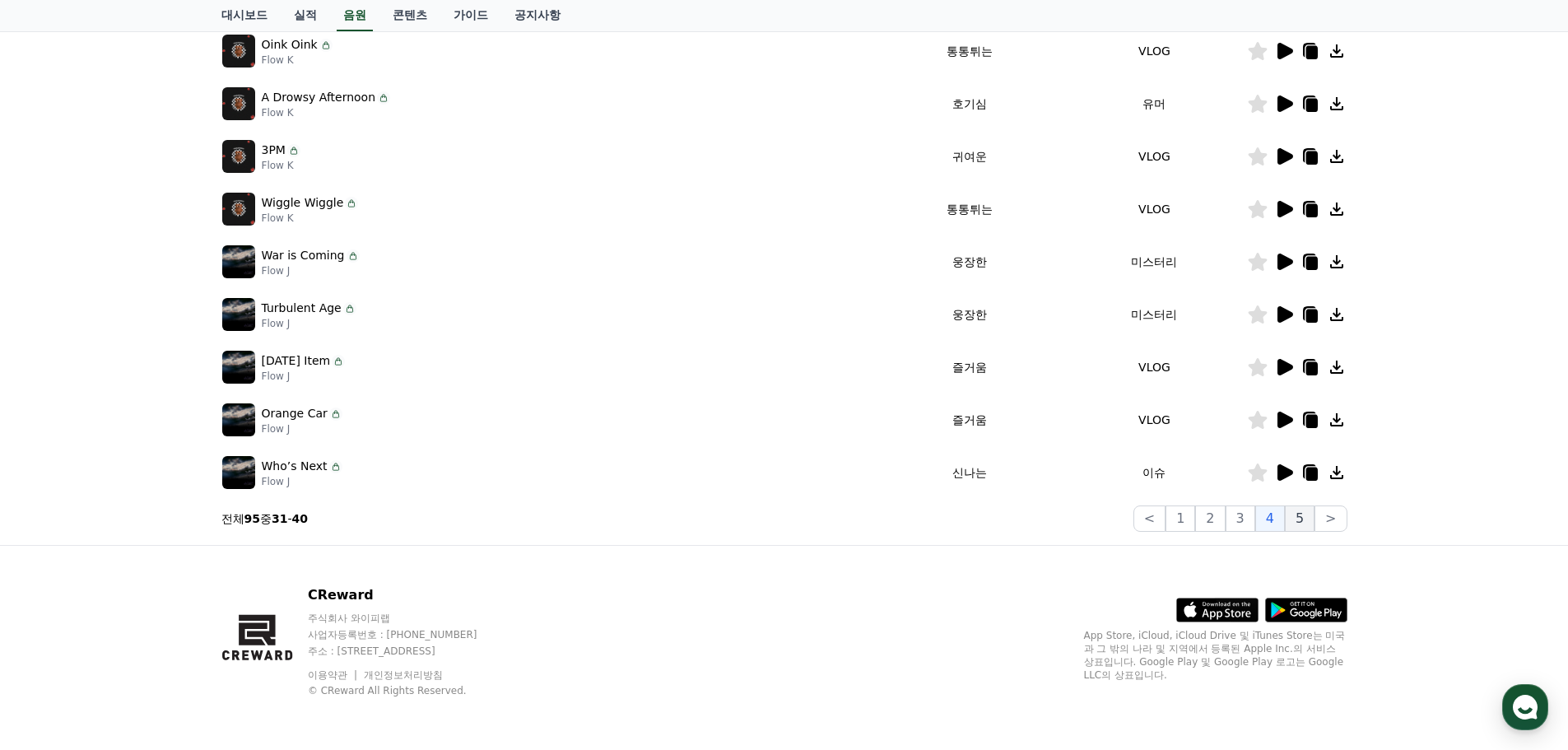
click at [1303, 517] on button "5" at bounding box center [1300, 518] width 29 height 26
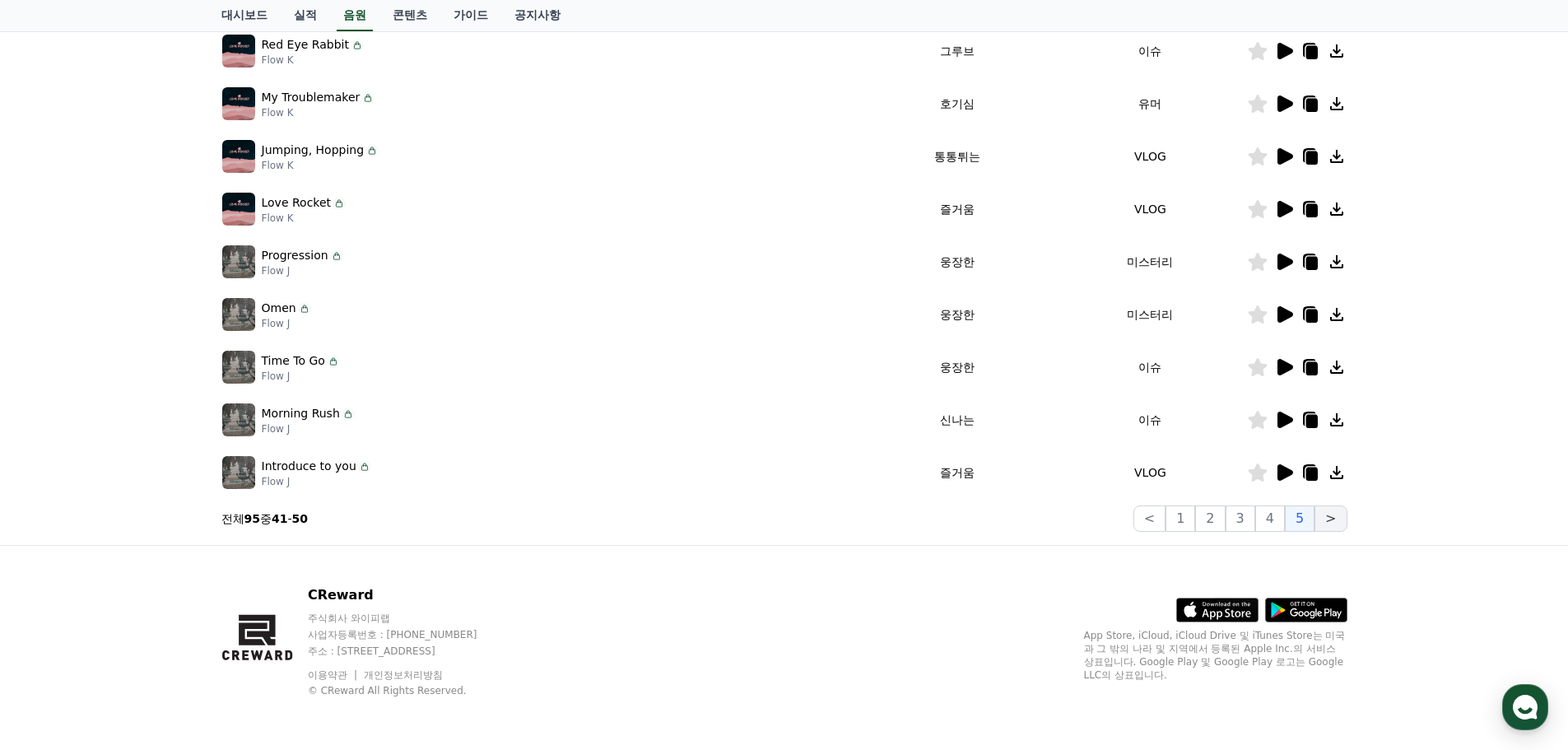
click at [1323, 517] on button ">" at bounding box center [1330, 518] width 32 height 26
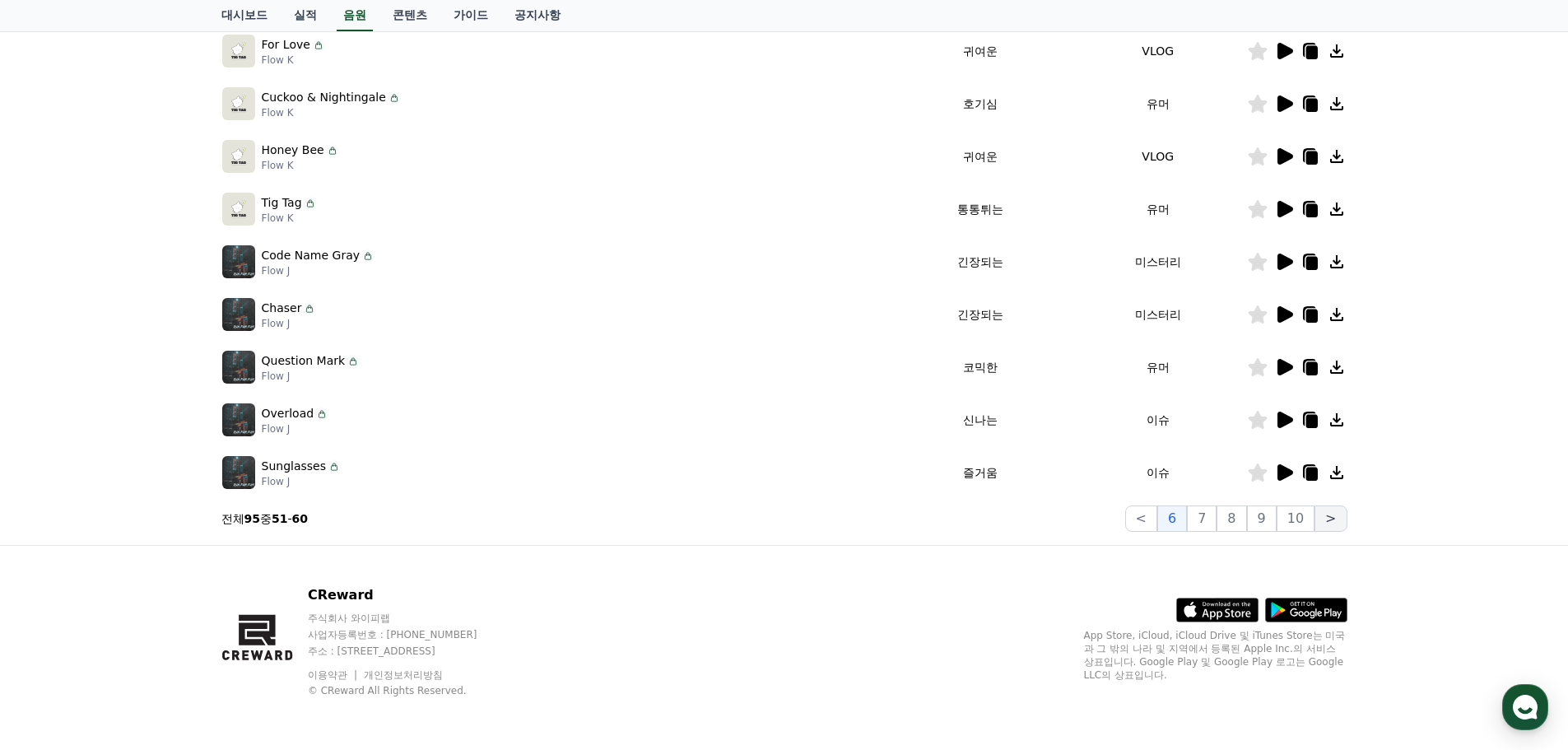
click at [1329, 515] on button ">" at bounding box center [1330, 518] width 32 height 26
click at [1299, 516] on button "10" at bounding box center [1296, 518] width 38 height 26
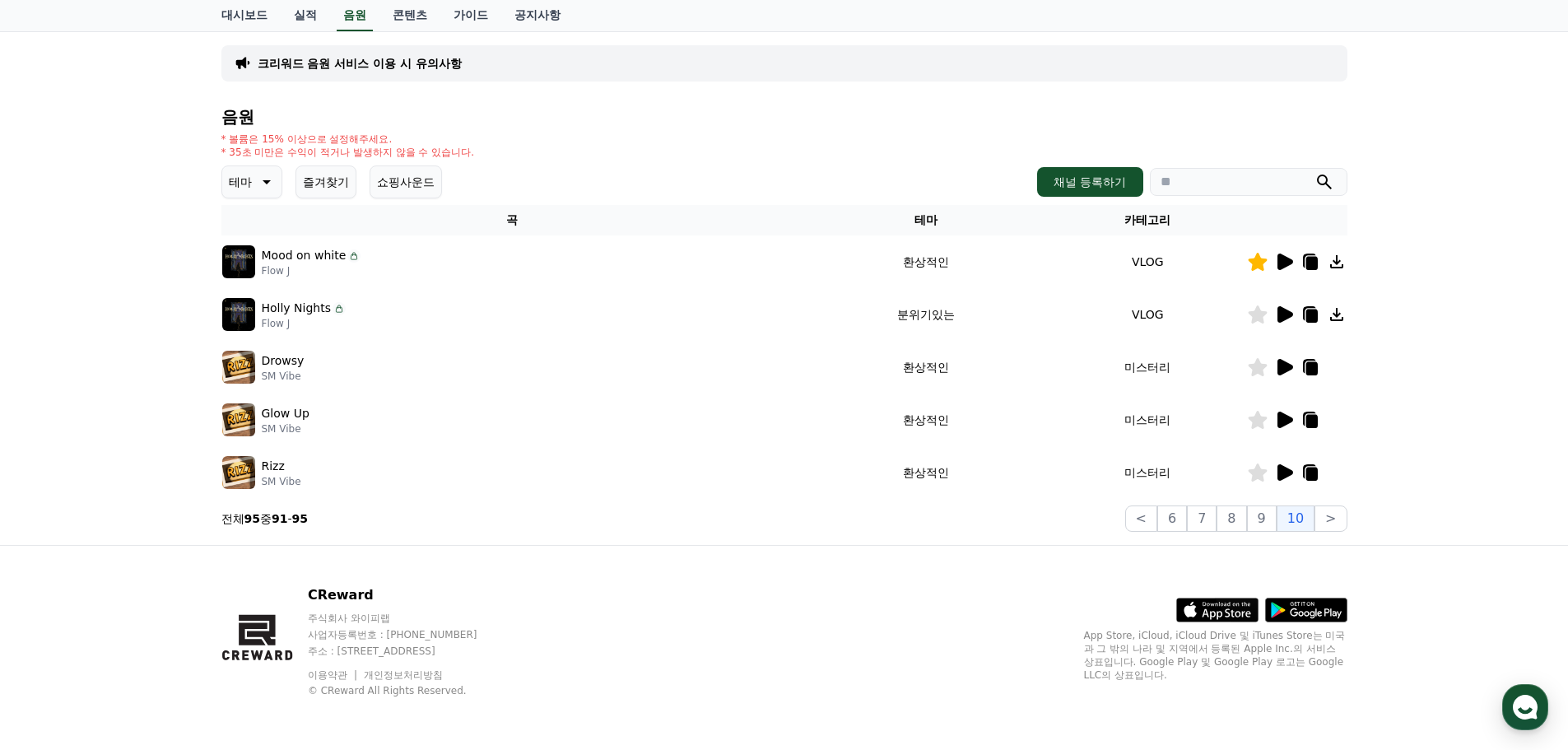
click at [1282, 312] on icon at bounding box center [1285, 314] width 16 height 16
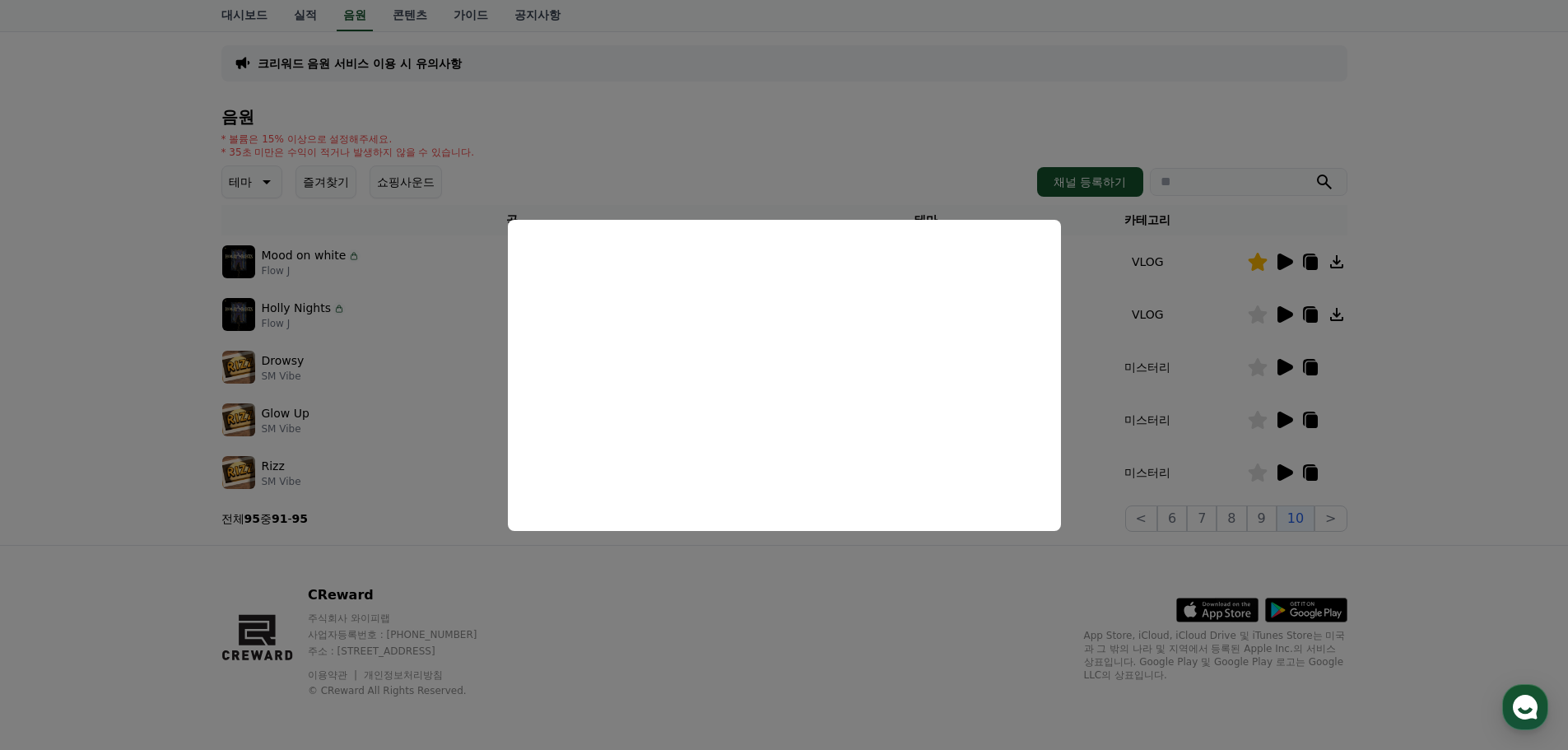
click at [1284, 365] on button "close modal" at bounding box center [784, 375] width 1568 height 750
click at [1284, 365] on icon at bounding box center [1285, 366] width 16 height 16
click at [1289, 419] on button "close modal" at bounding box center [784, 375] width 1568 height 750
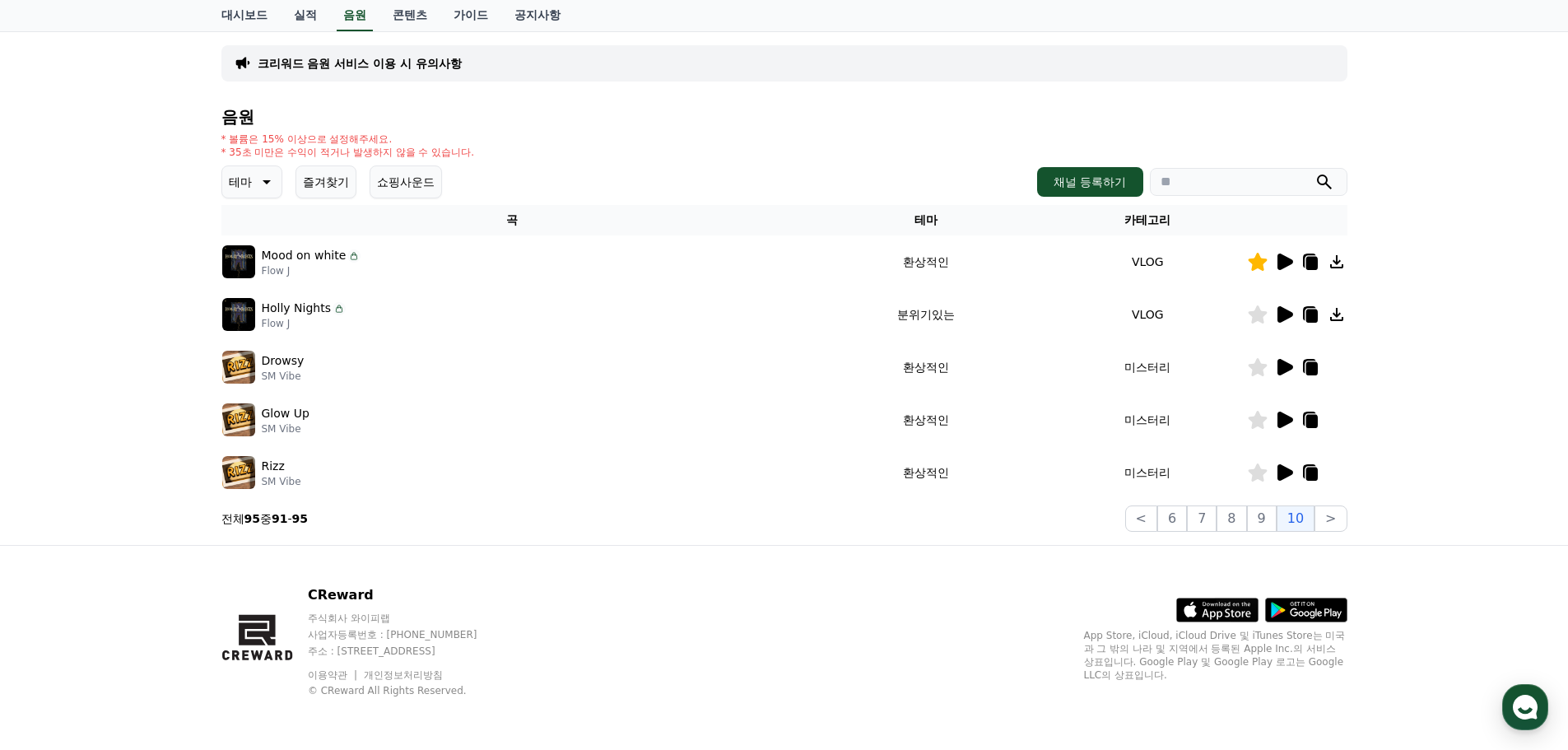
click at [1264, 504] on div "음원 * 볼륨은 15% 이상으로 설정해주세요. * 35초 미만은 수익이 적거나 발생하지 않을 수 있습니다. 테마 즐겨찾기 쇼핑사운드 채널 등록…" at bounding box center [784, 320] width 1126 height 424
click at [1264, 516] on button "9" at bounding box center [1262, 518] width 29 height 26
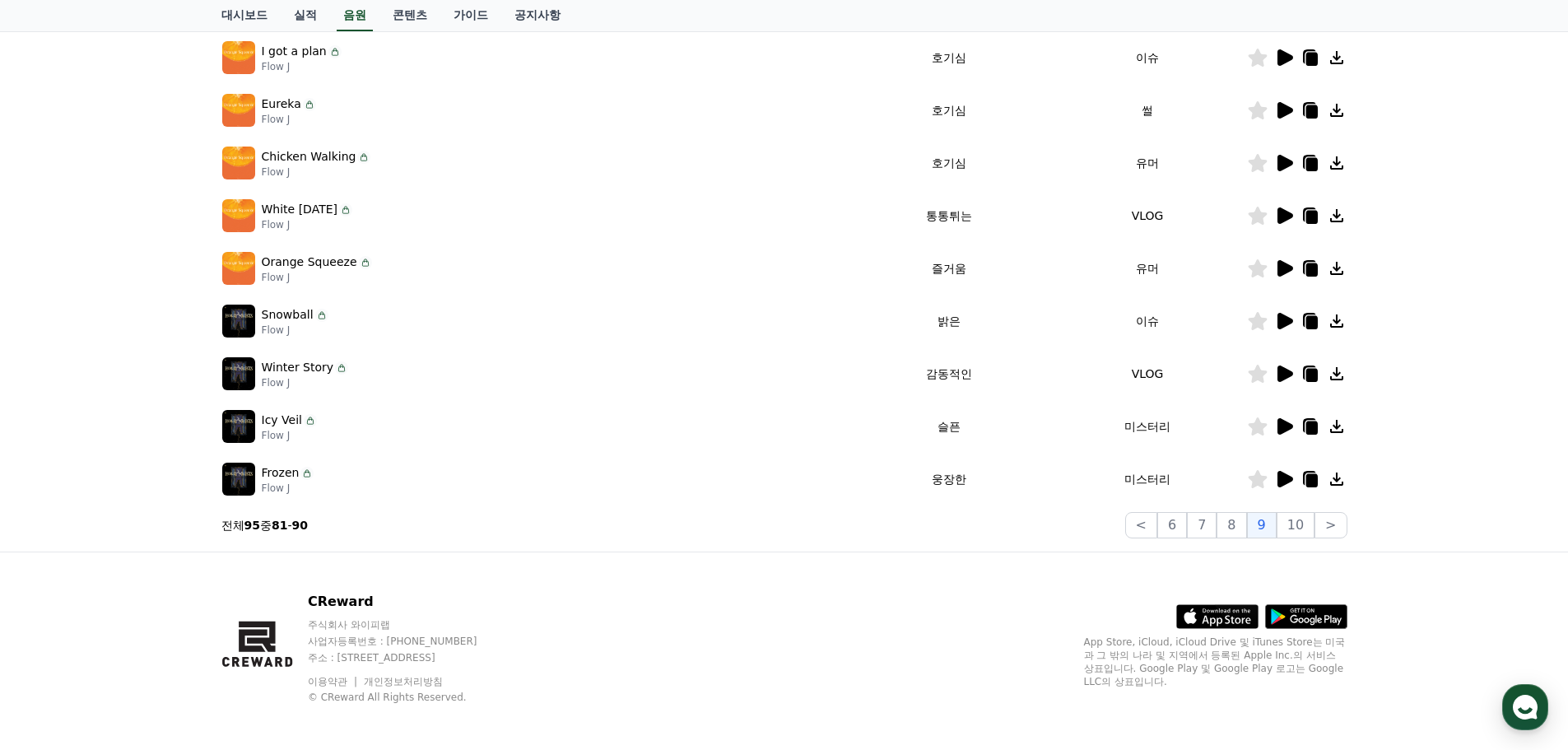
scroll to position [365, 0]
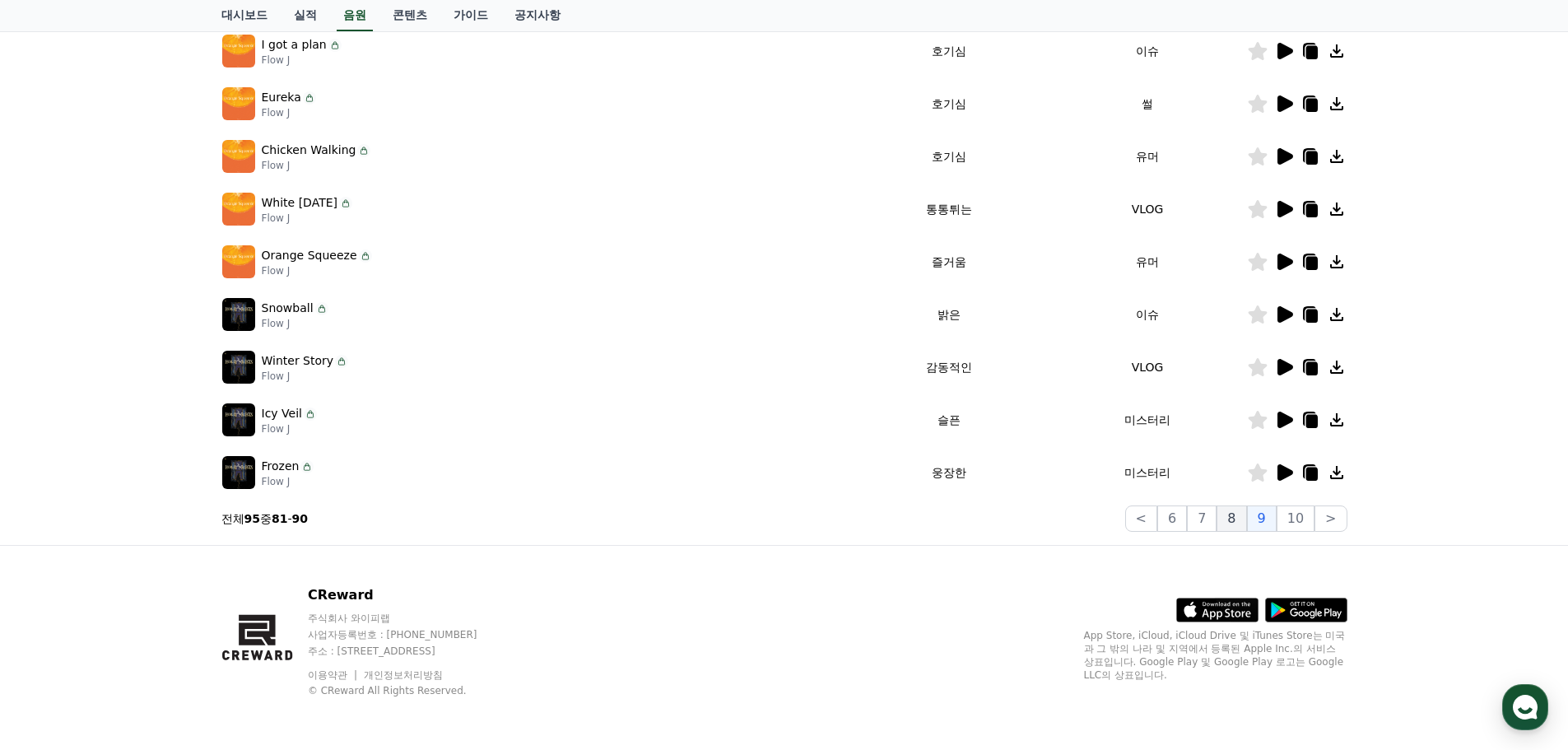
click at [1241, 518] on button "8" at bounding box center [1232, 518] width 29 height 26
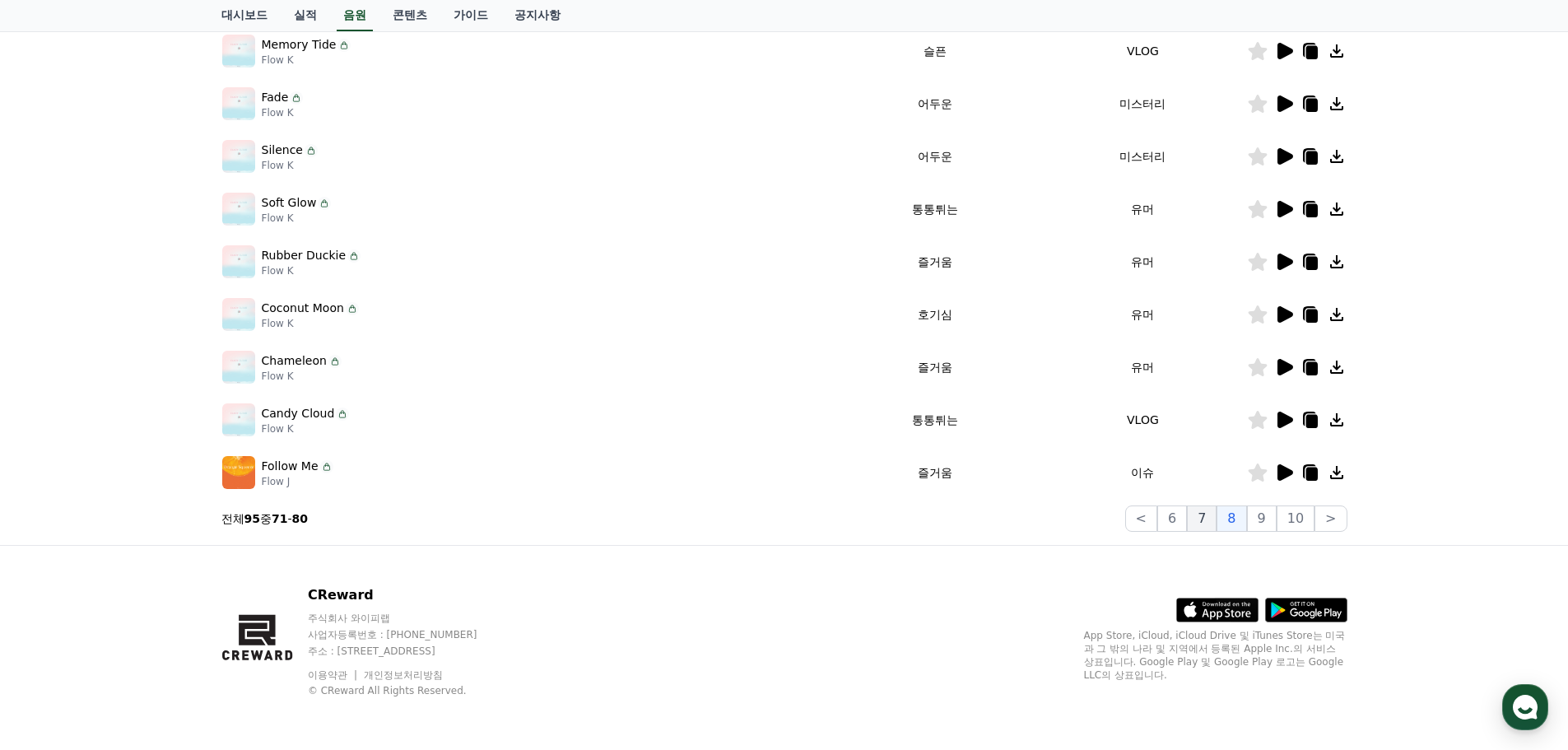
click at [1206, 524] on button "7" at bounding box center [1201, 518] width 29 height 26
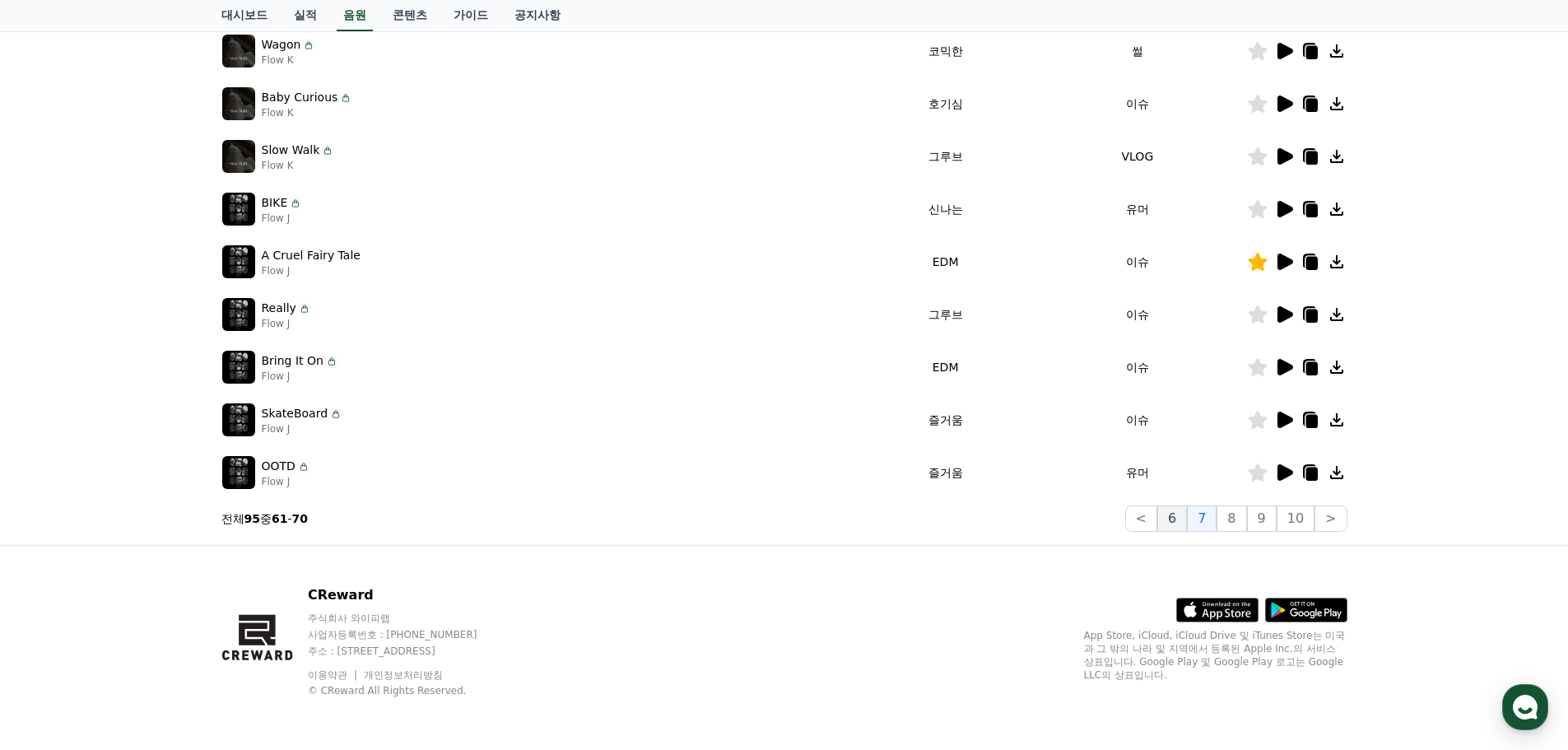
click at [1176, 523] on button "6" at bounding box center [1172, 518] width 29 height 26
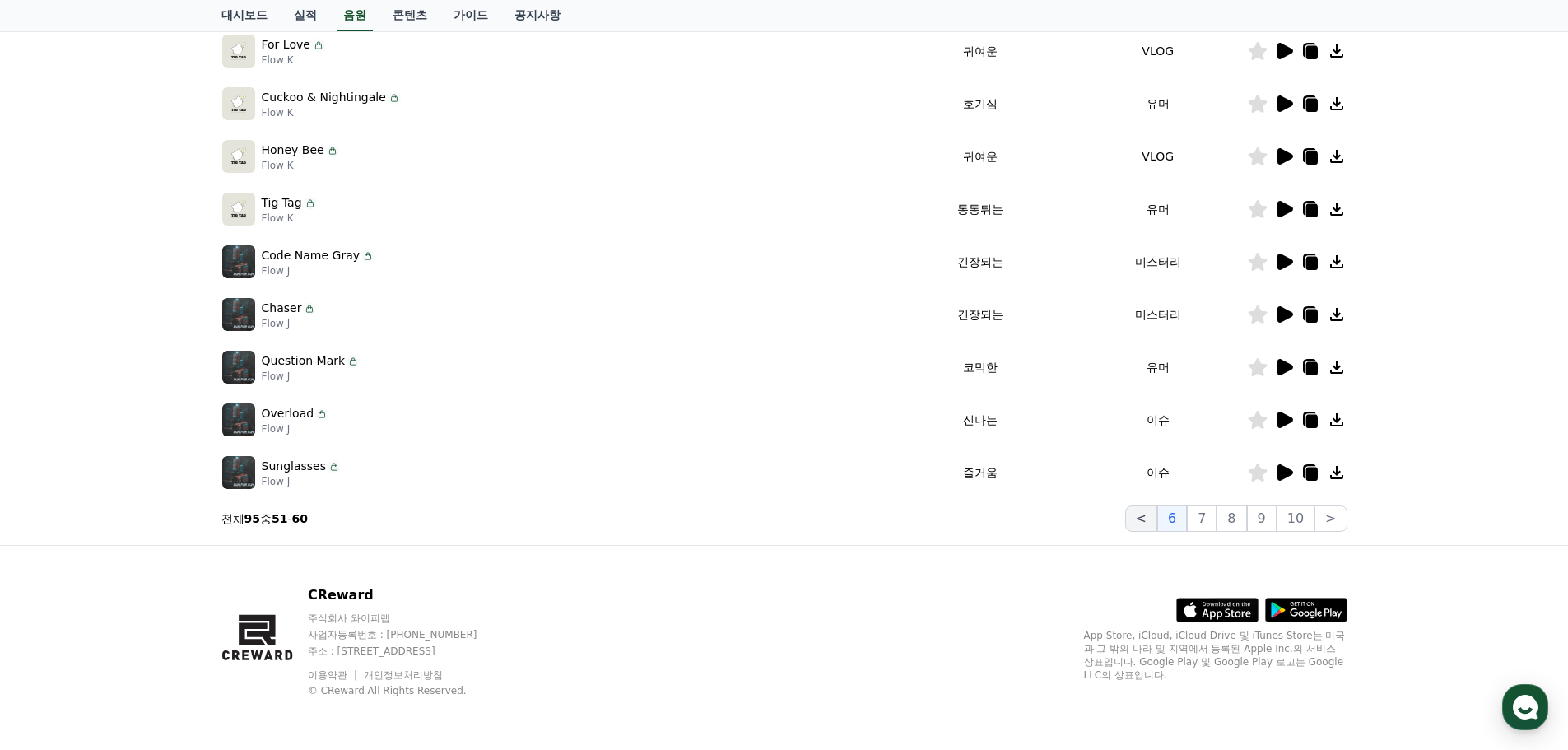
click at [1157, 522] on button "<" at bounding box center [1141, 518] width 32 height 26
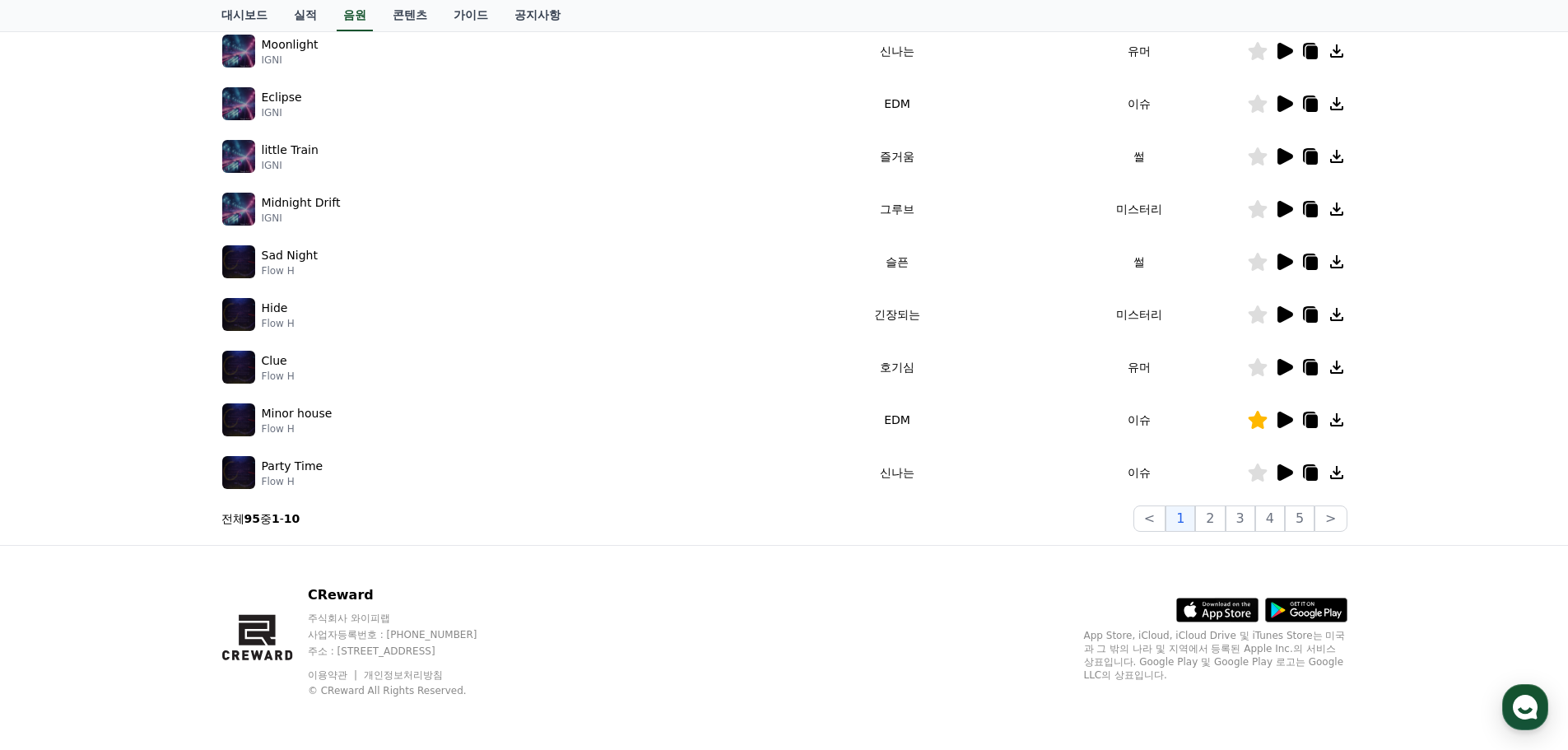
click at [1284, 263] on icon at bounding box center [1285, 261] width 16 height 16
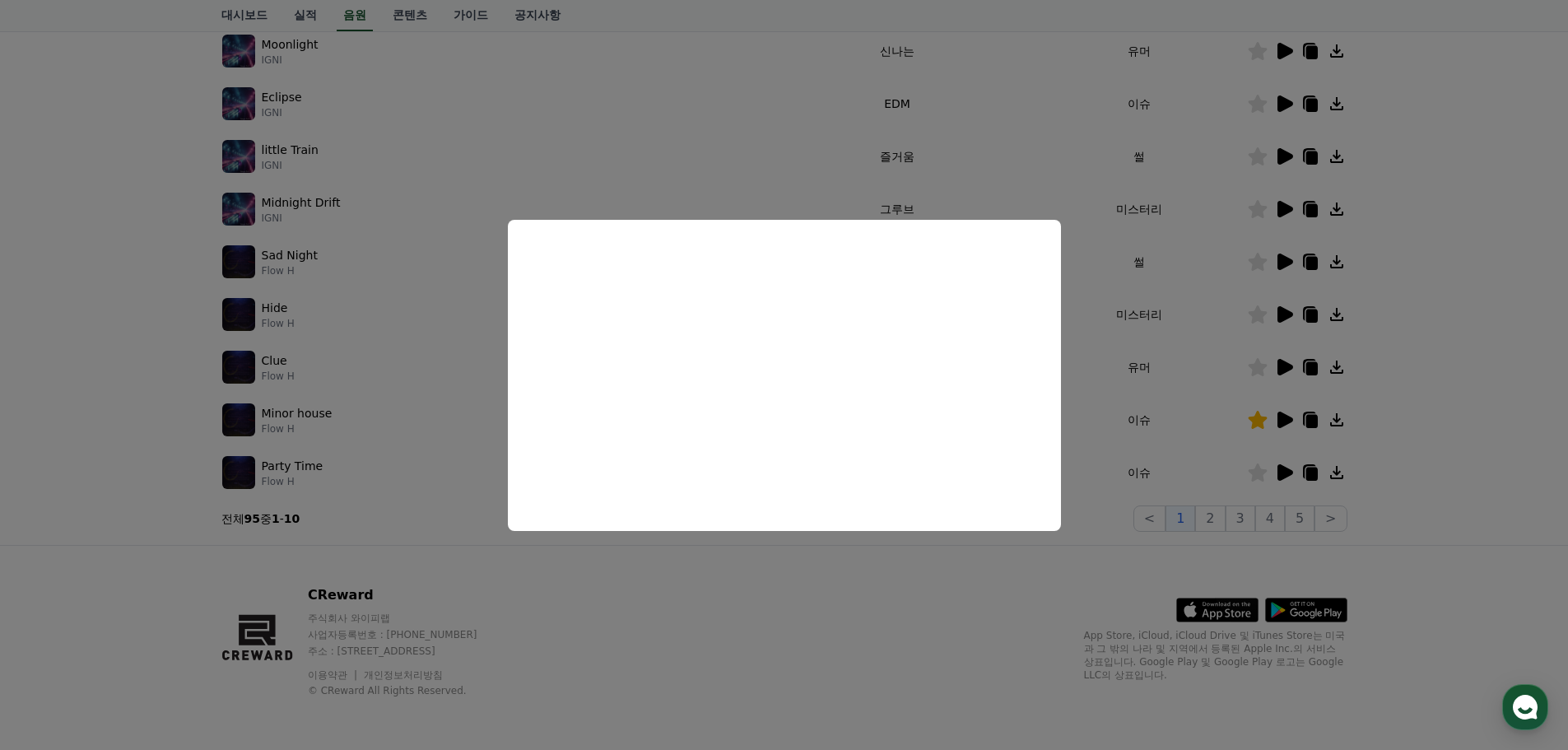
click at [1283, 312] on button "close modal" at bounding box center [784, 375] width 1568 height 750
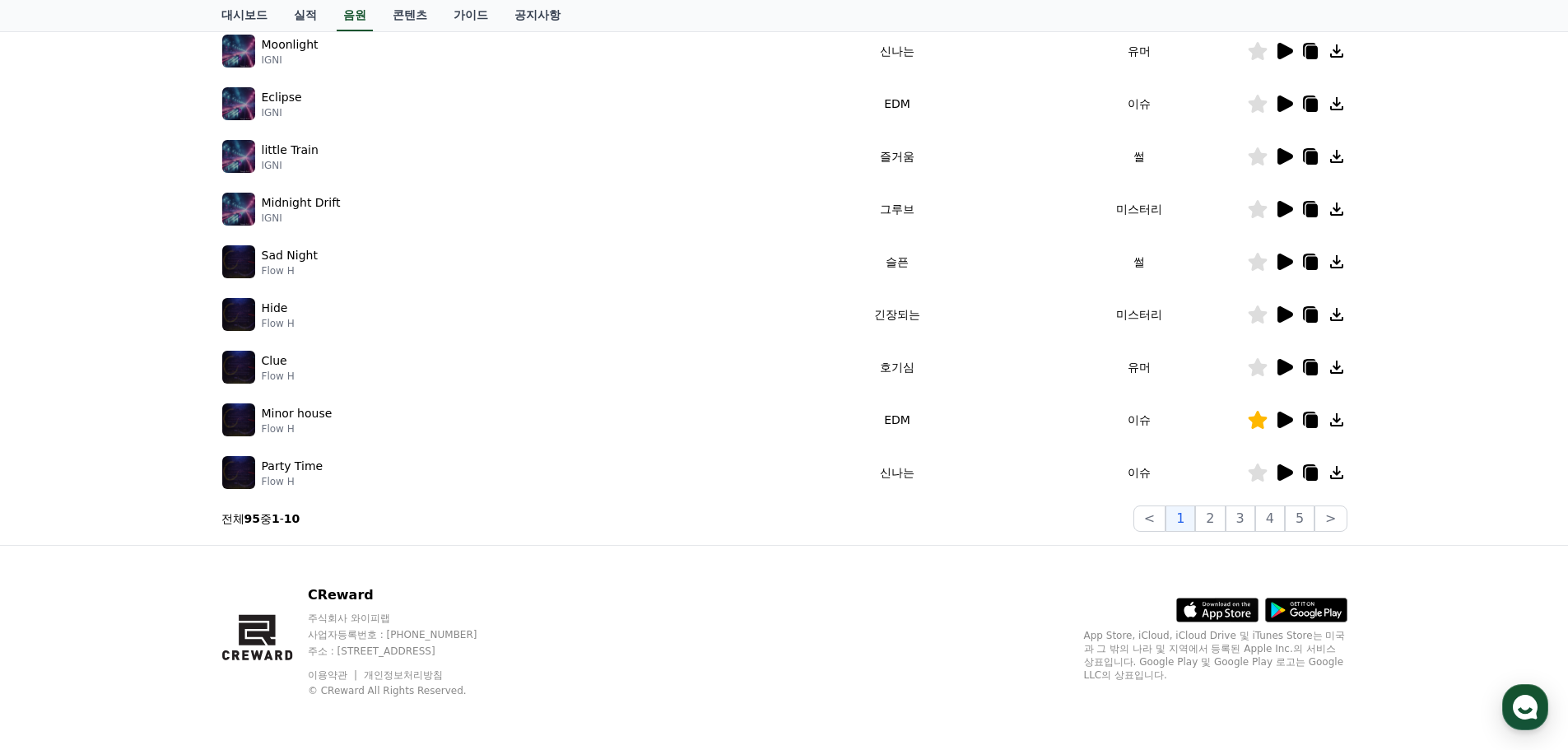
click at [1278, 315] on icon at bounding box center [1285, 314] width 16 height 16
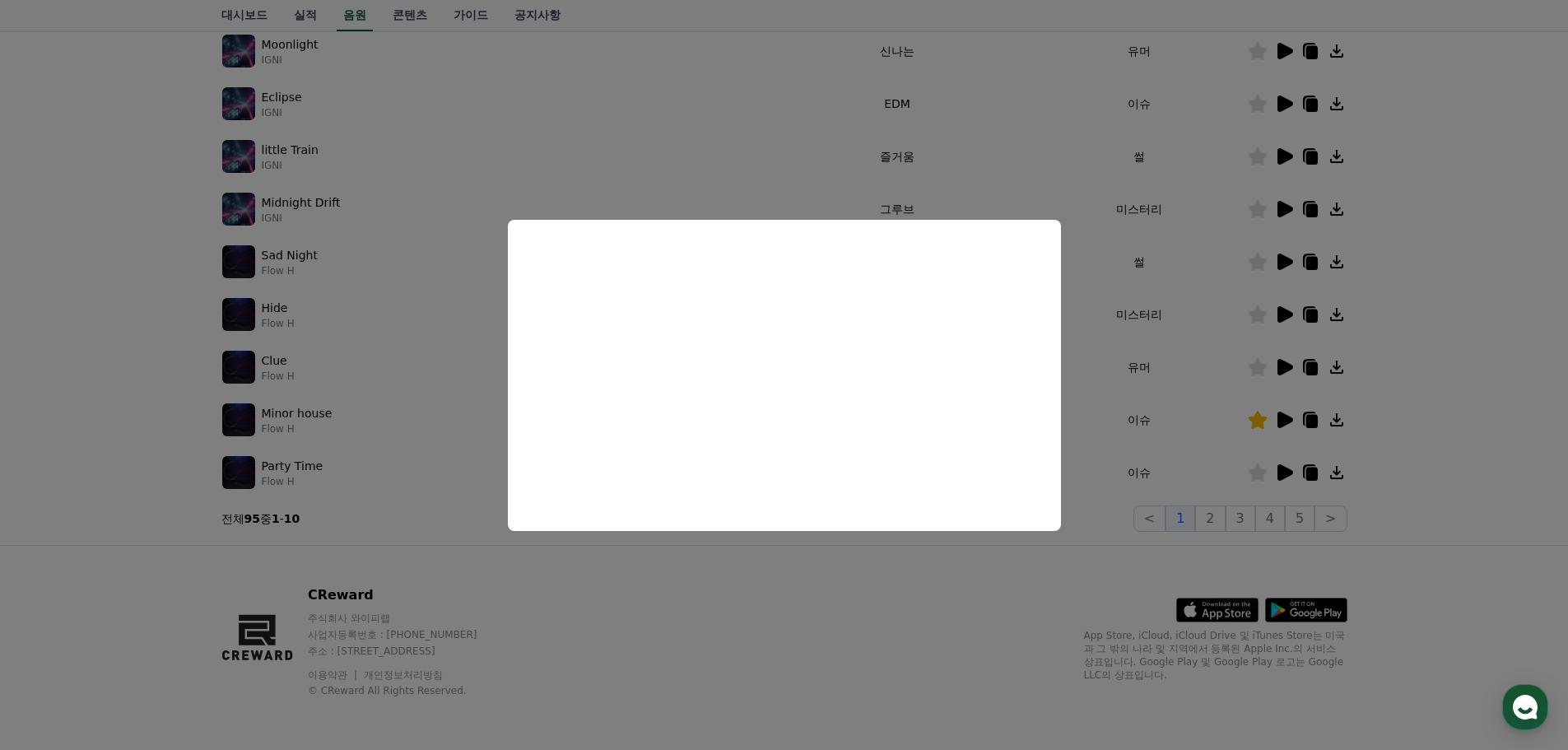
click at [1282, 360] on button "close modal" at bounding box center [784, 375] width 1568 height 750
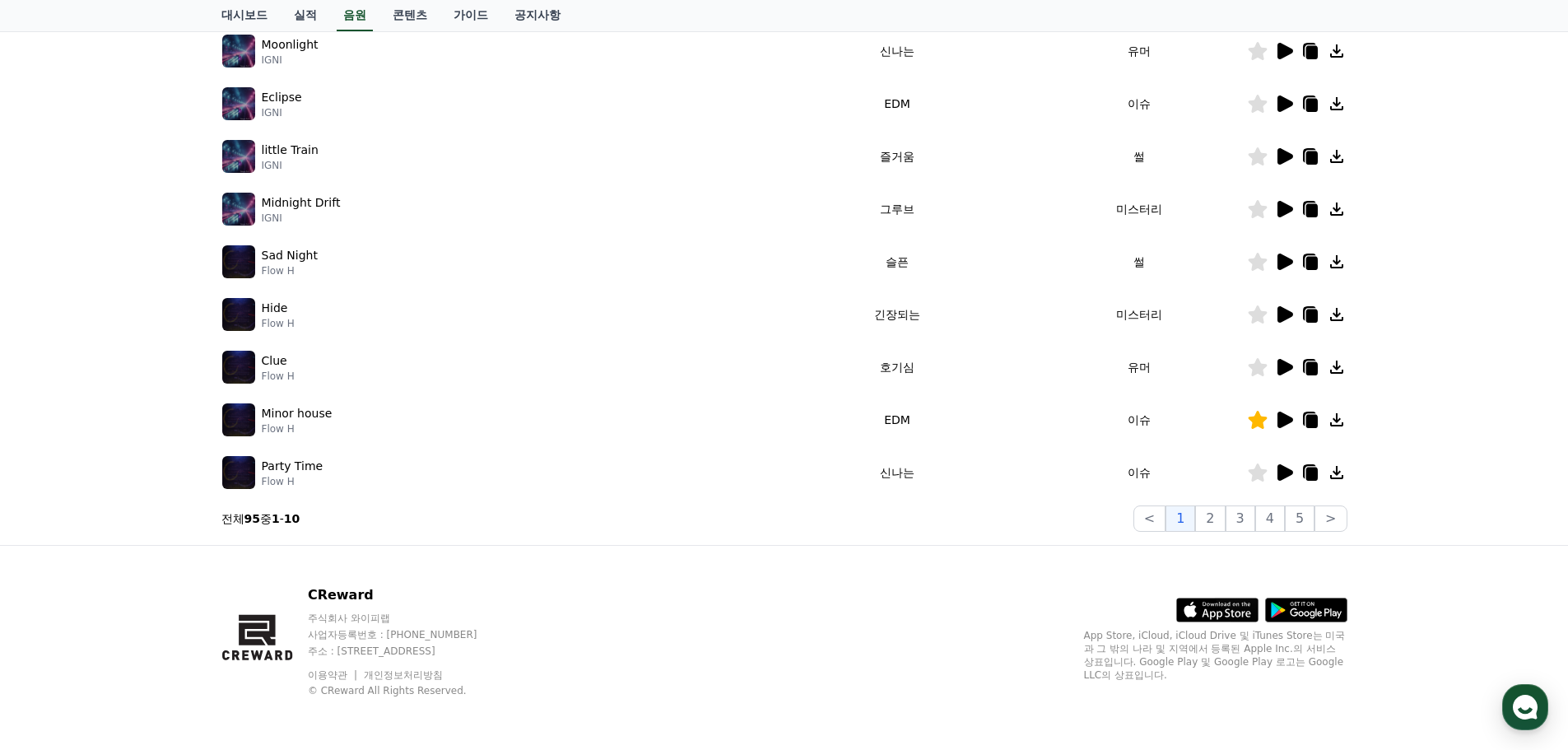
click at [1282, 360] on icon at bounding box center [1285, 366] width 16 height 16
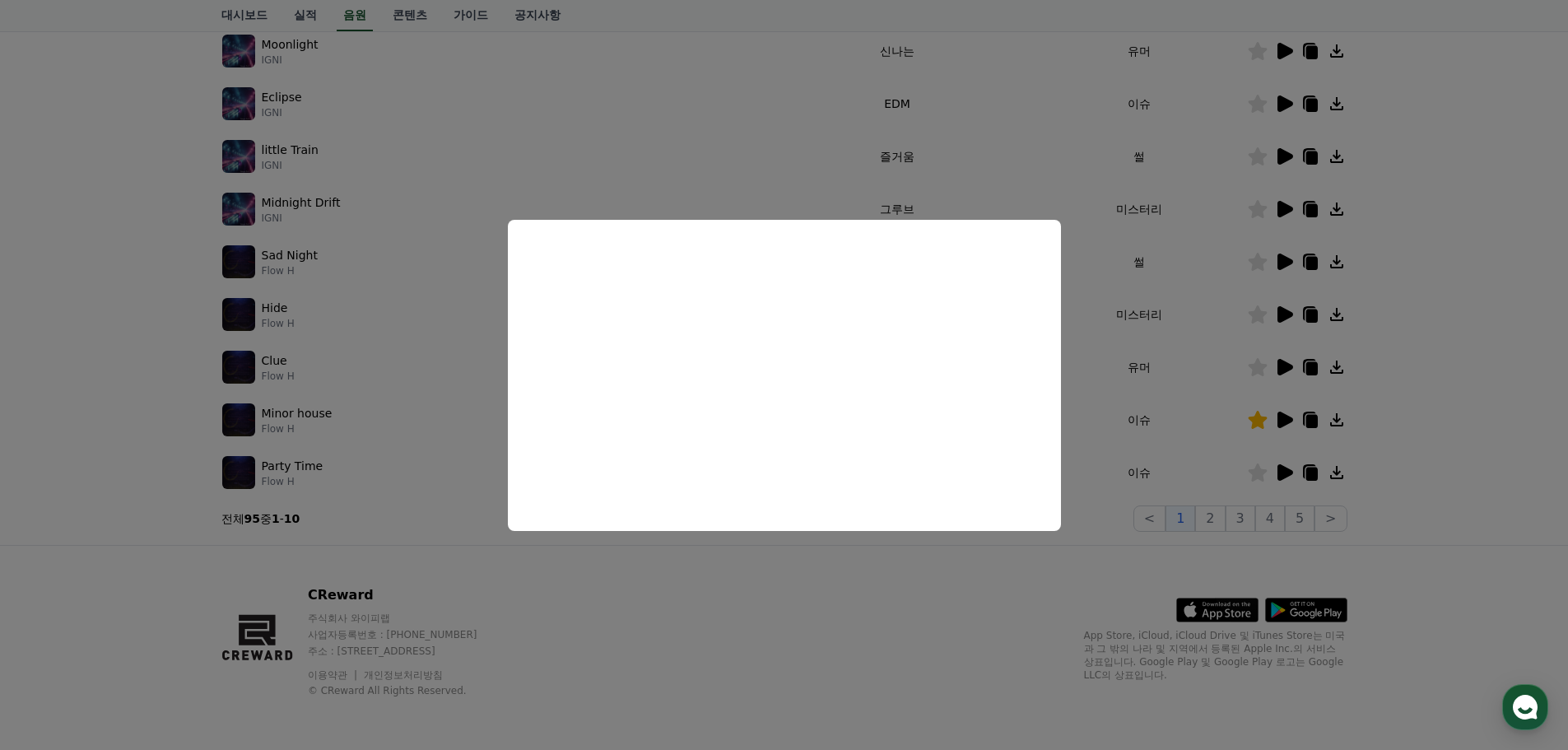
click at [1263, 365] on button "close modal" at bounding box center [784, 375] width 1568 height 750
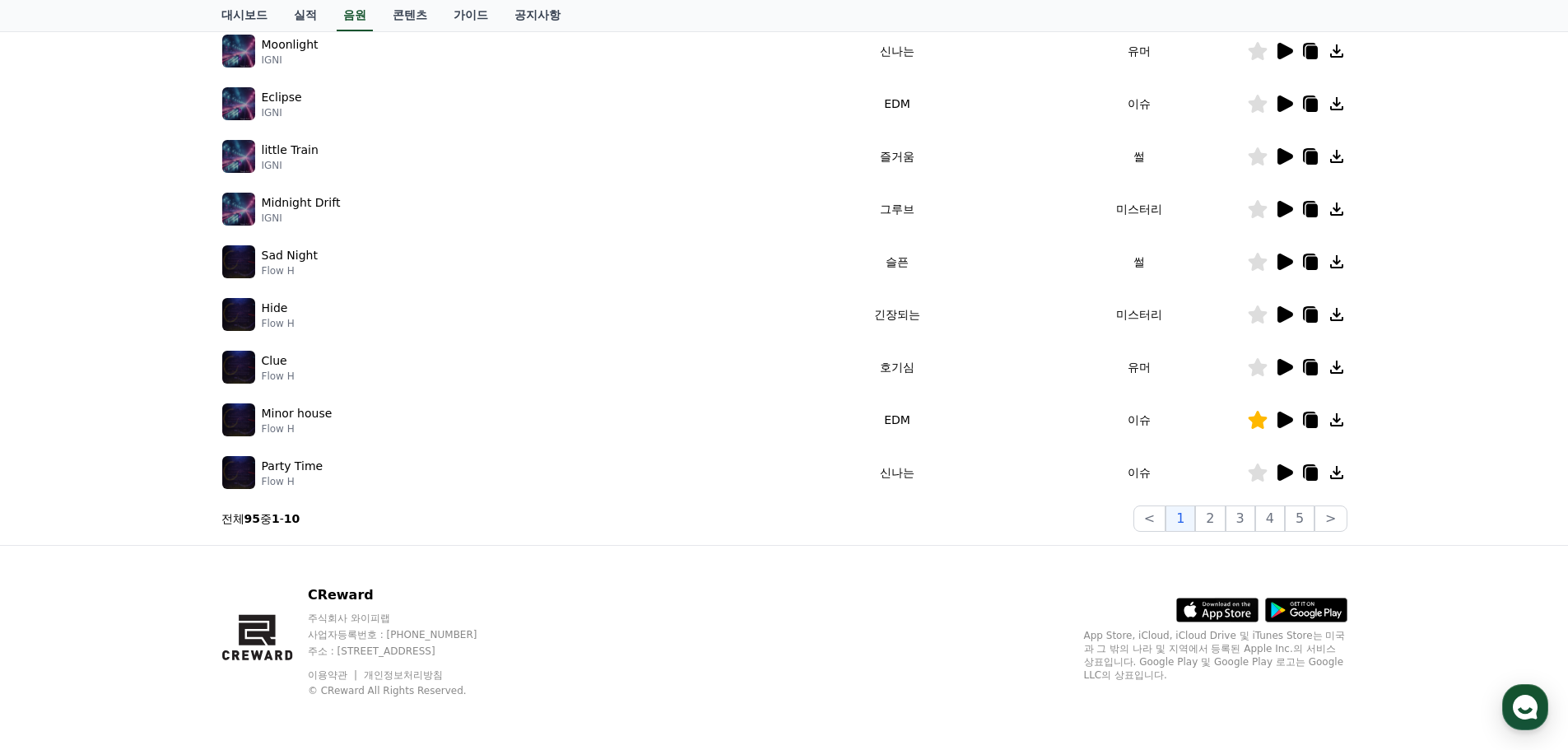
click at [1258, 365] on icon at bounding box center [1258, 366] width 19 height 18
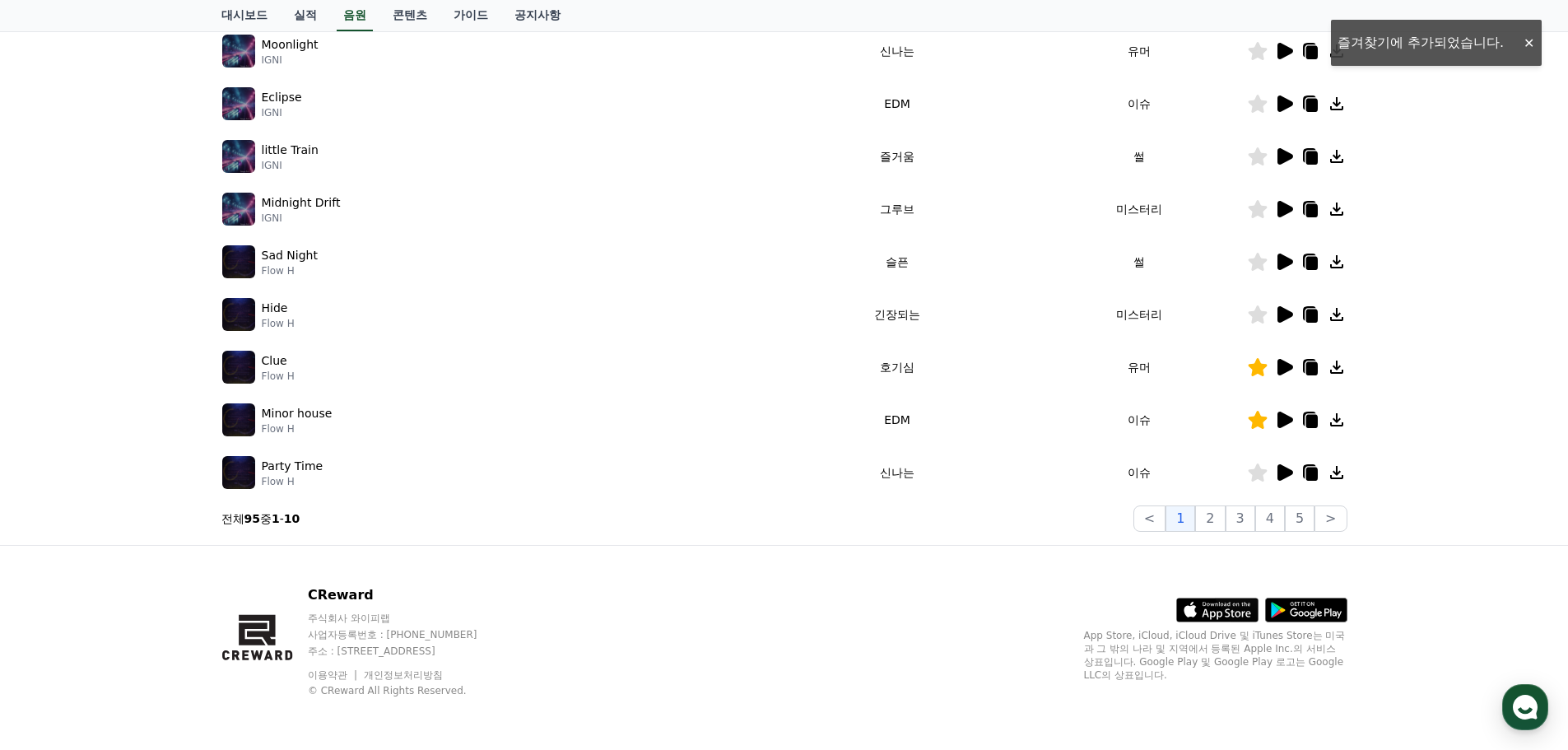
click at [1290, 475] on icon at bounding box center [1285, 472] width 16 height 16
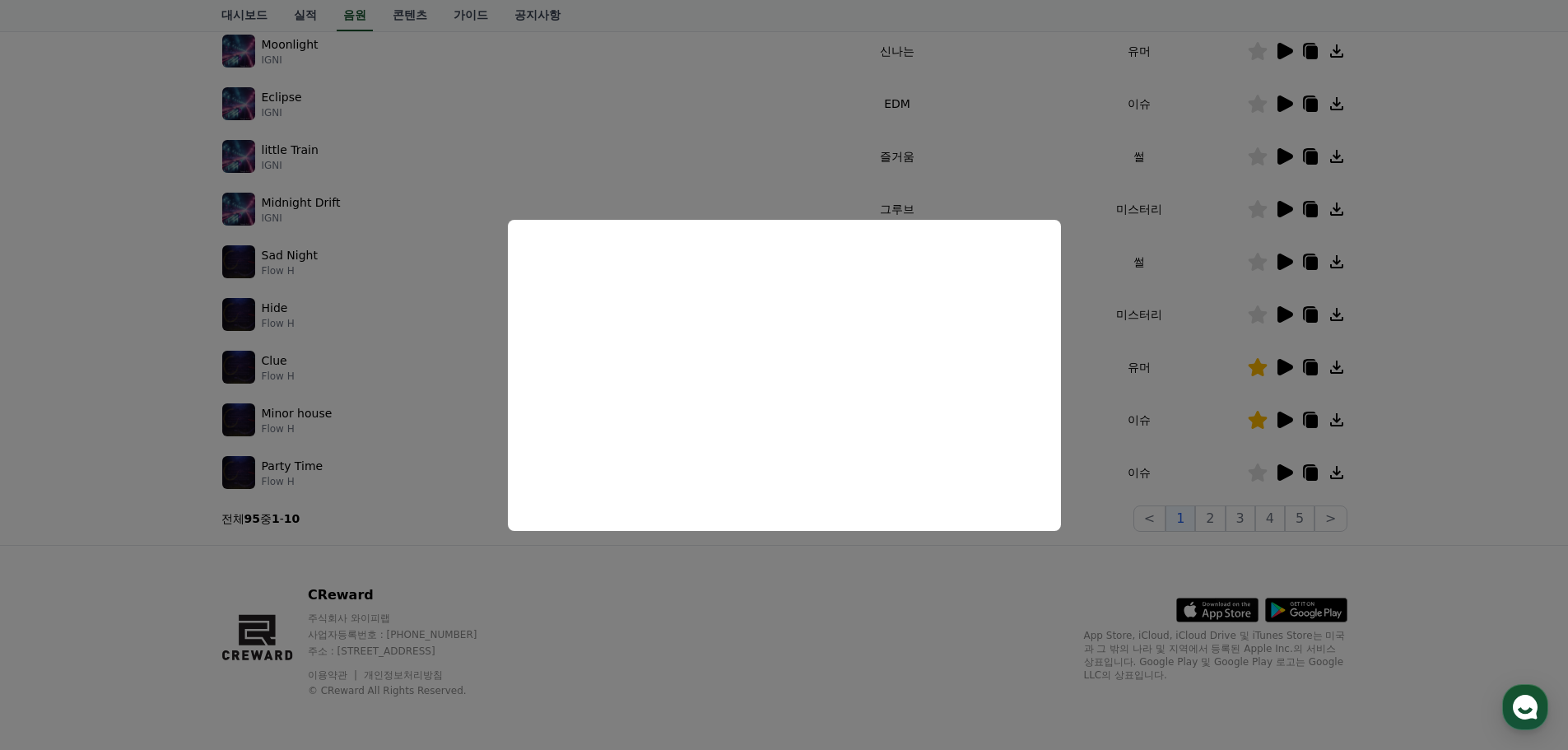
click at [1284, 256] on button "close modal" at bounding box center [784, 375] width 1568 height 750
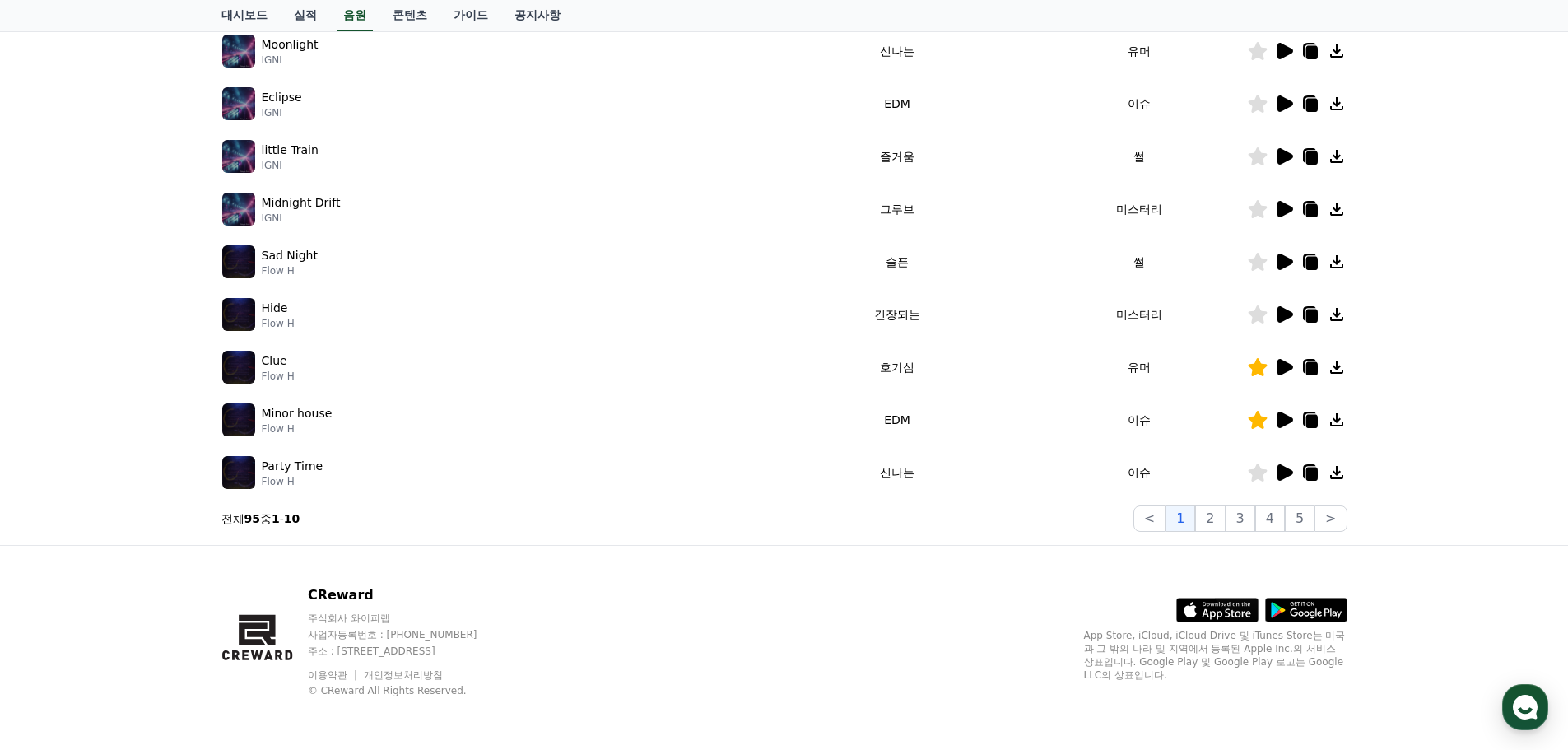
click at [1284, 256] on icon at bounding box center [1285, 261] width 16 height 16
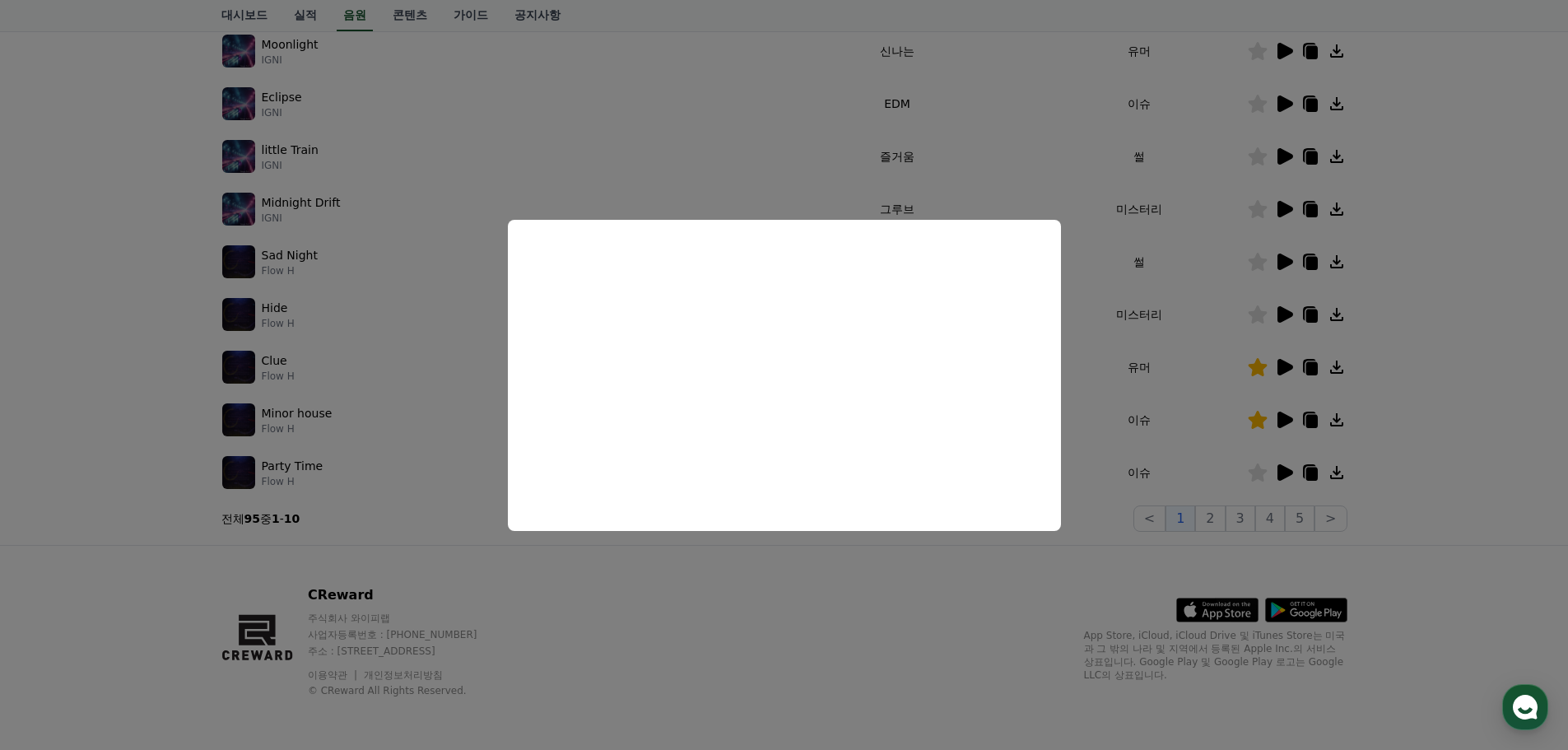
click at [1283, 205] on button "close modal" at bounding box center [784, 375] width 1568 height 750
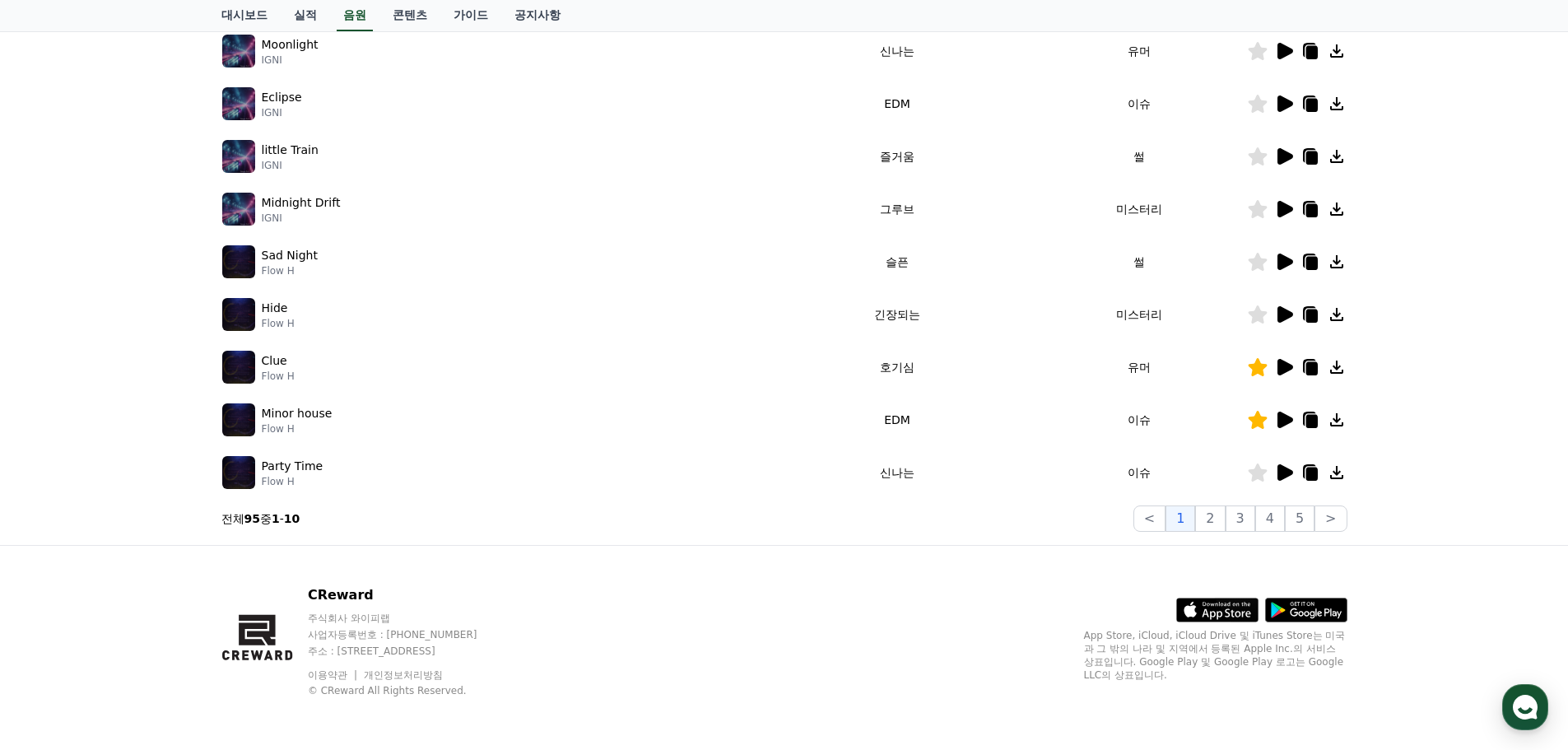
click at [1283, 205] on icon at bounding box center [1285, 208] width 16 height 16
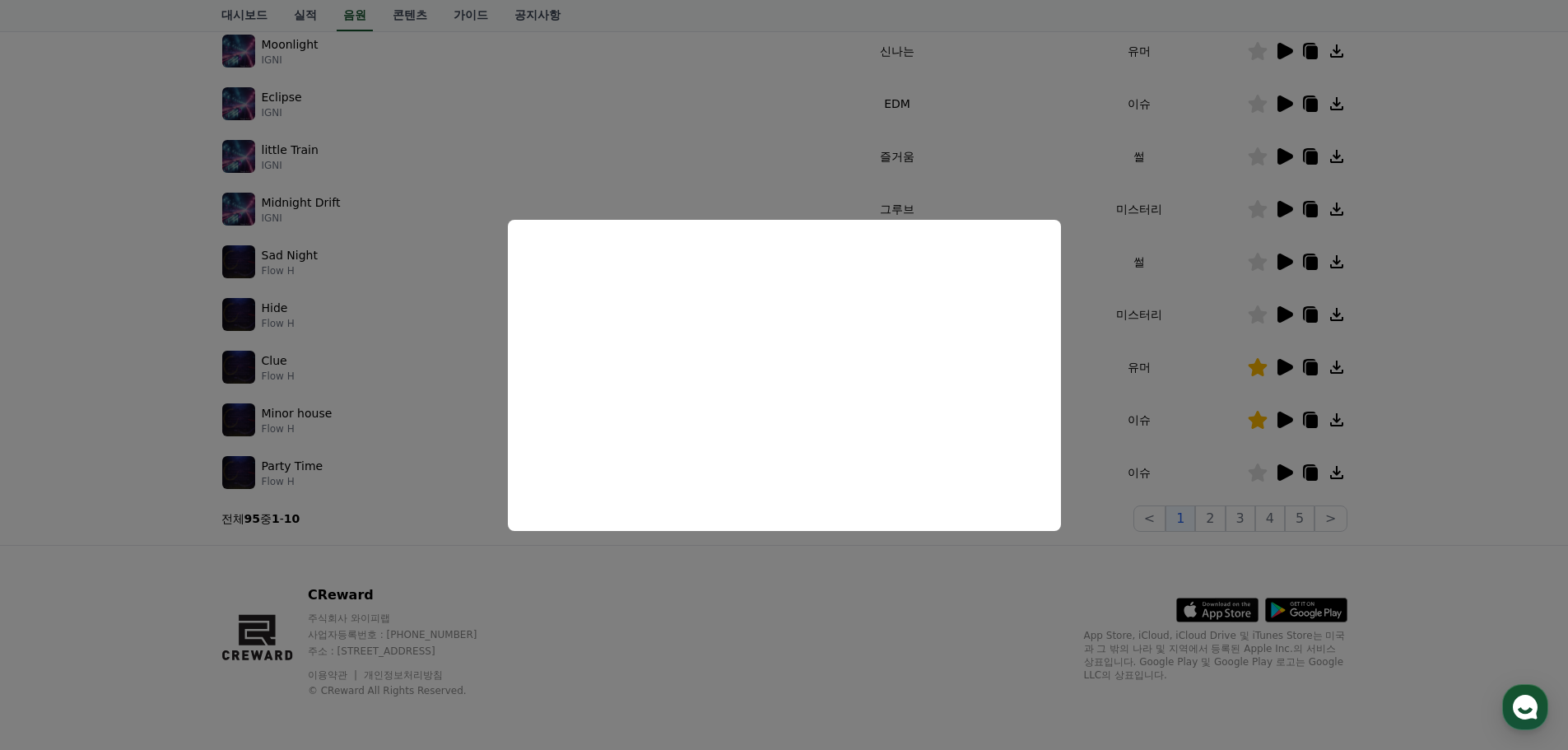
click at [1288, 158] on button "close modal" at bounding box center [784, 375] width 1568 height 750
